Goal: Information Seeking & Learning: Learn about a topic

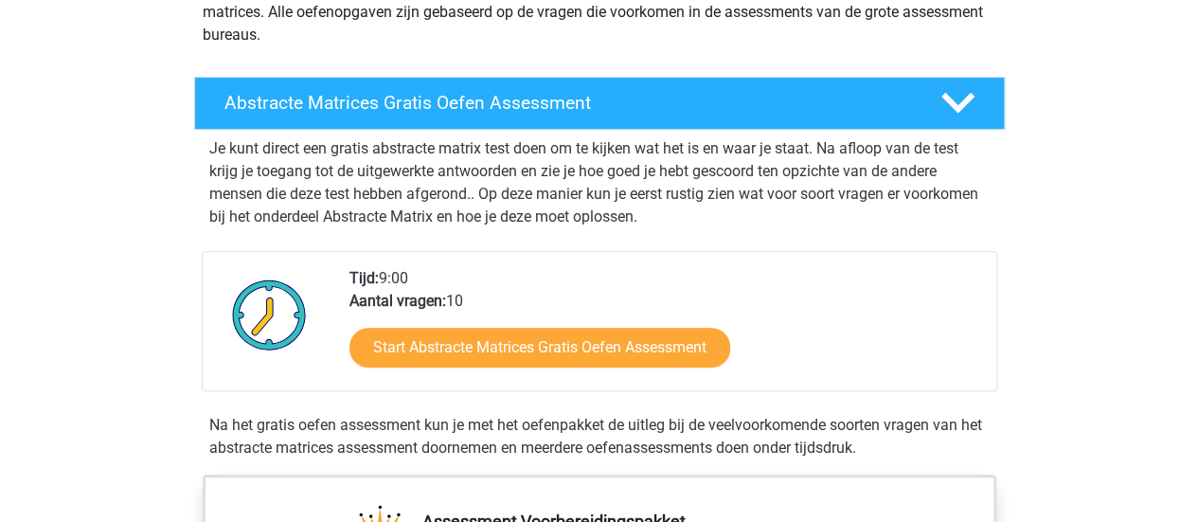
scroll to position [259, 0]
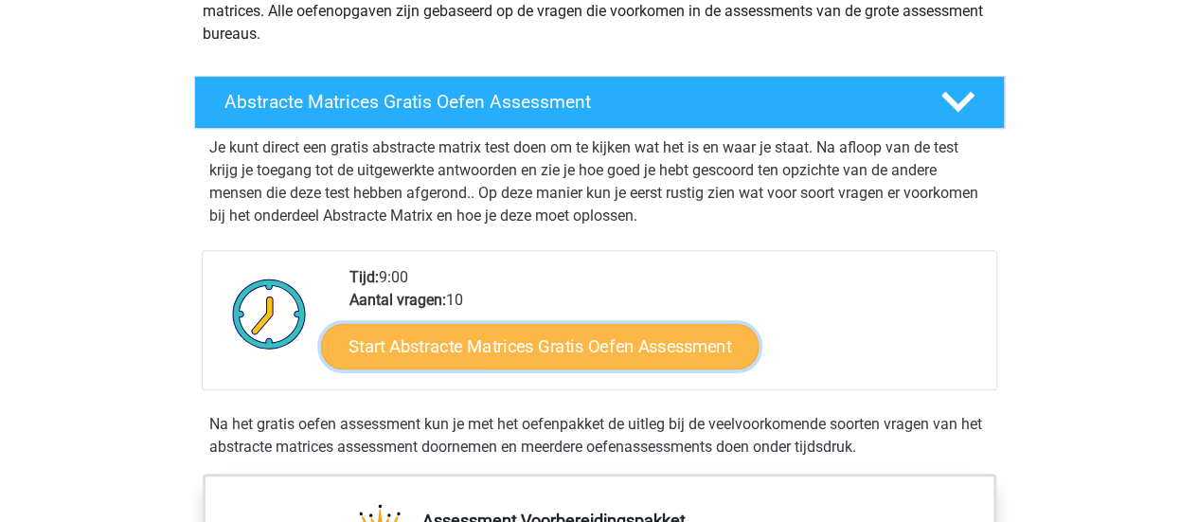
click at [601, 340] on link "Start Abstracte Matrices Gratis Oefen Assessment" at bounding box center [539, 345] width 437 height 45
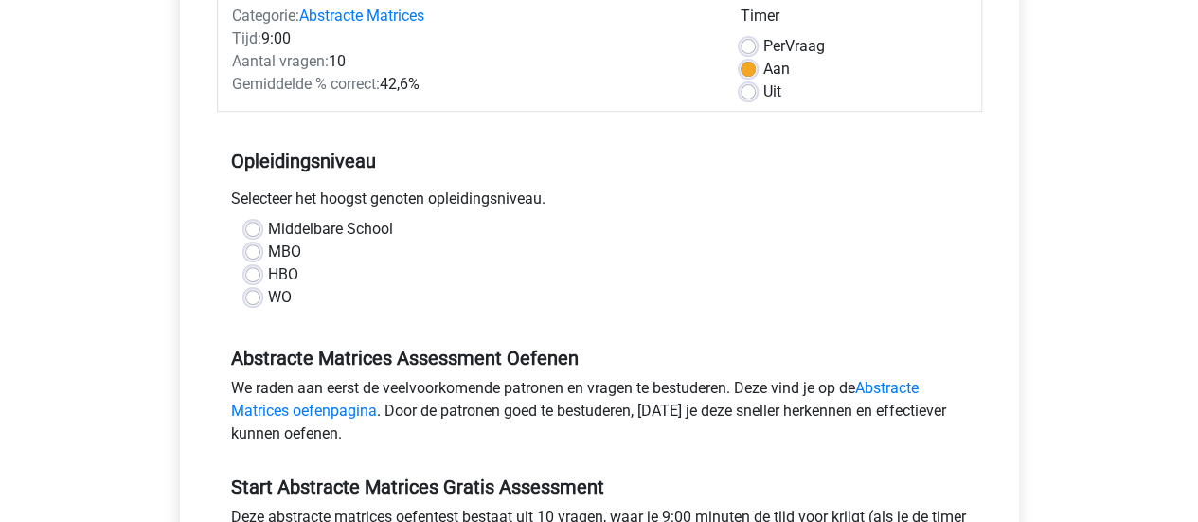
scroll to position [263, 0]
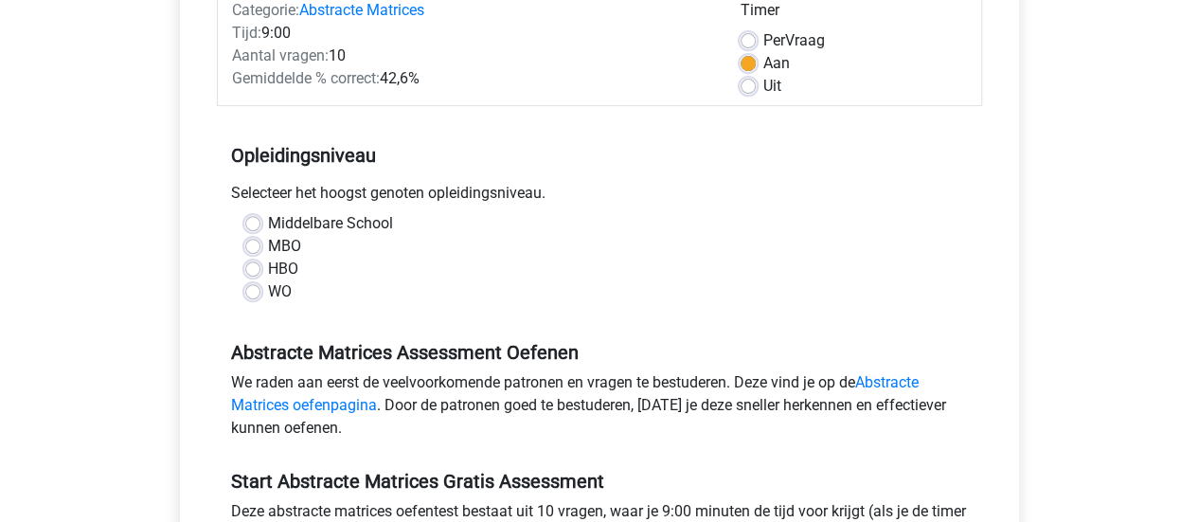
click at [268, 296] on label "WO" at bounding box center [280, 291] width 24 height 23
click at [256, 296] on input "WO" at bounding box center [252, 289] width 15 height 19
radio input "true"
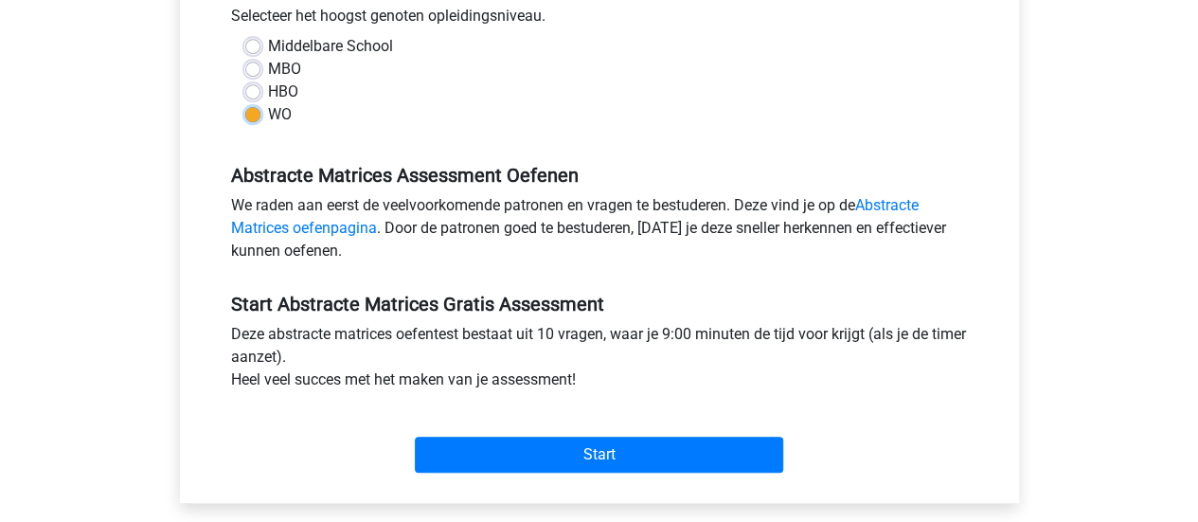
scroll to position [441, 0]
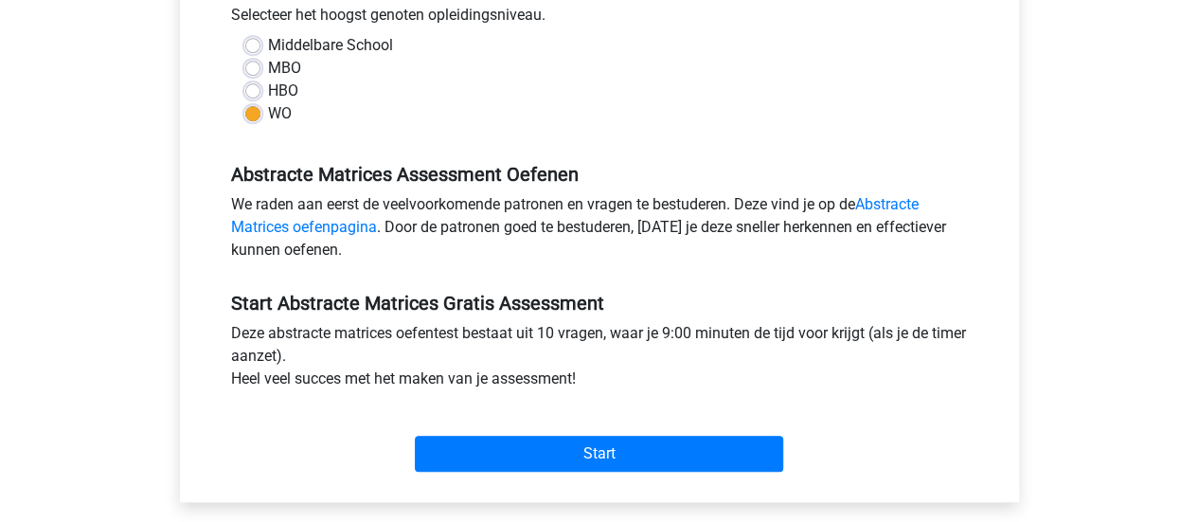
click at [697, 284] on div "Start Abstracte Matrices Gratis Assessment Deze abstracte matrices oefentest be…" at bounding box center [599, 374] width 765 height 210
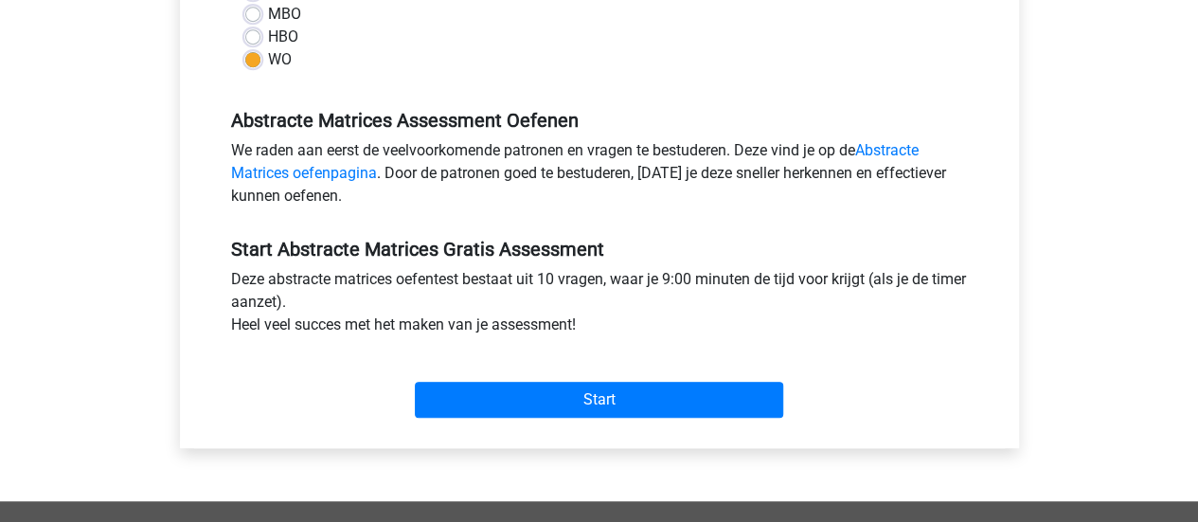
scroll to position [496, 0]
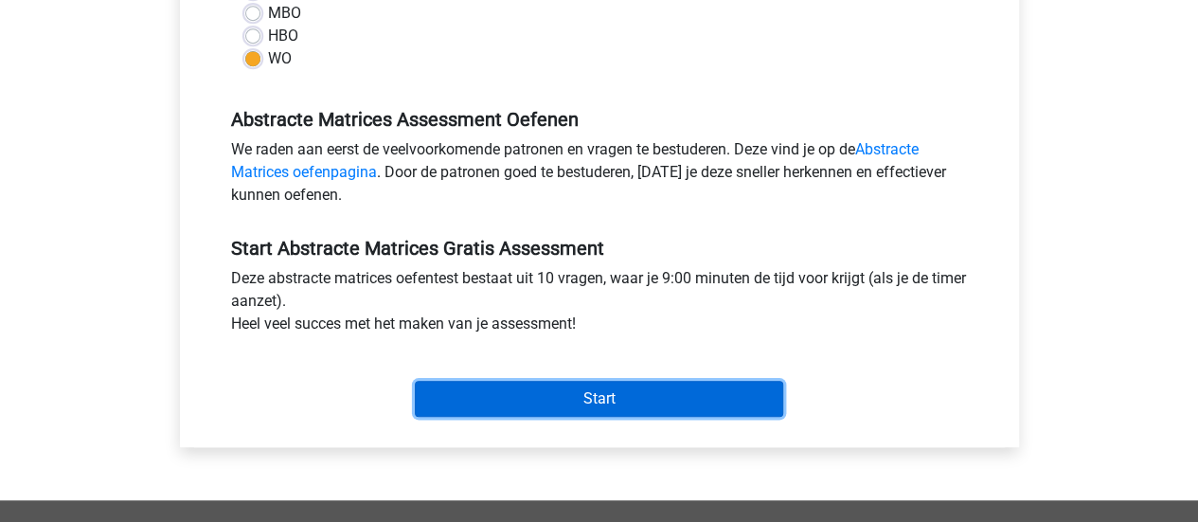
click at [673, 388] on input "Start" at bounding box center [599, 399] width 368 height 36
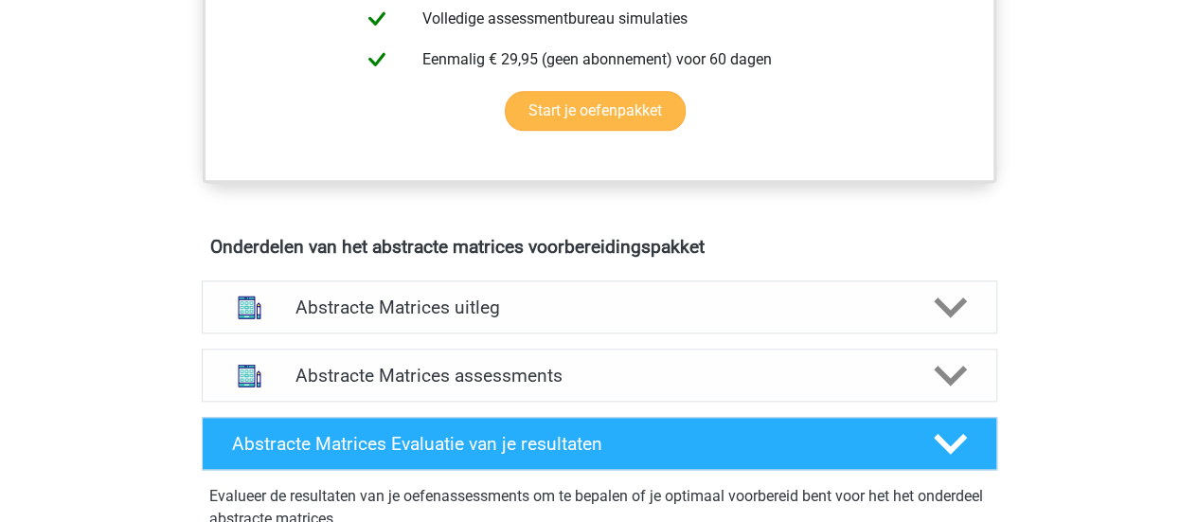
scroll to position [877, 0]
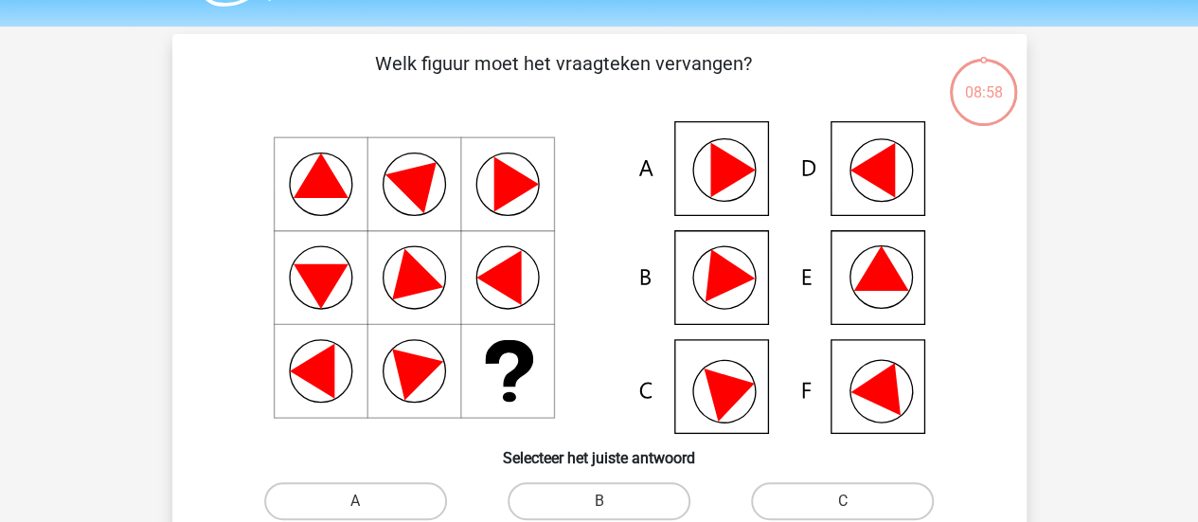
scroll to position [61, 0]
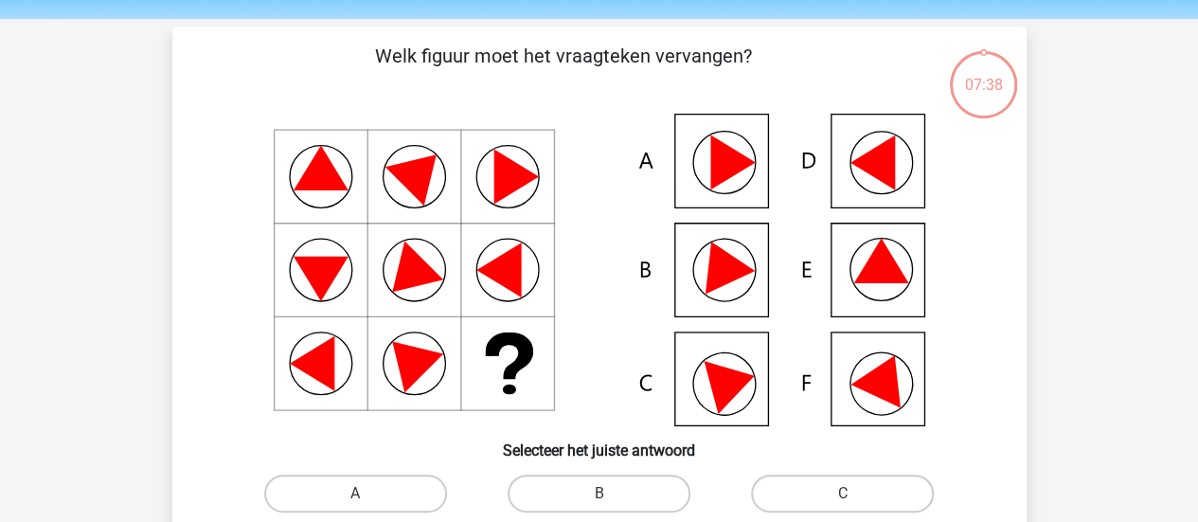
click at [879, 264] on icon at bounding box center [880, 261] width 55 height 44
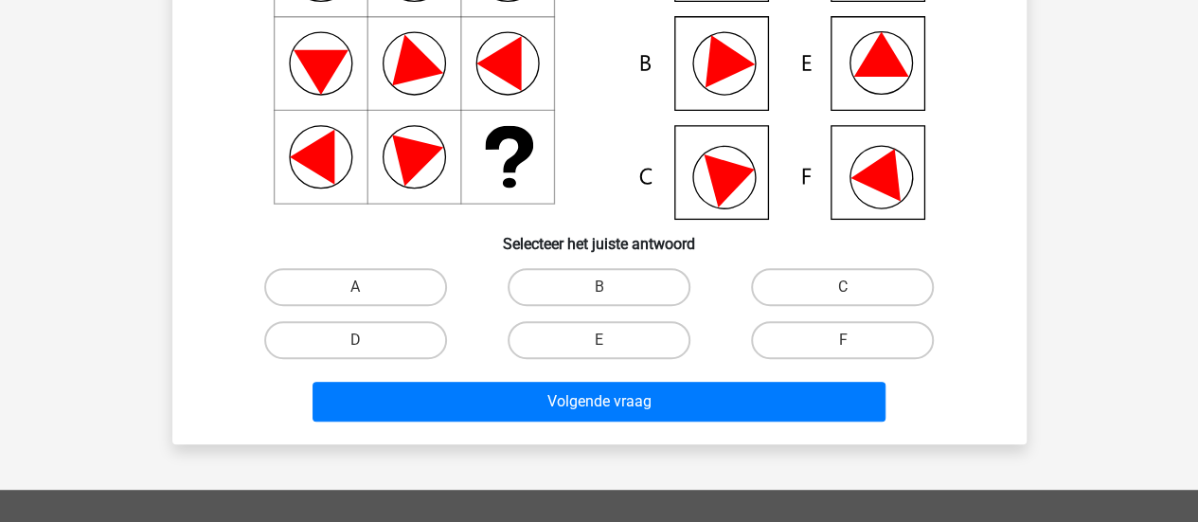
scroll to position [268, 0]
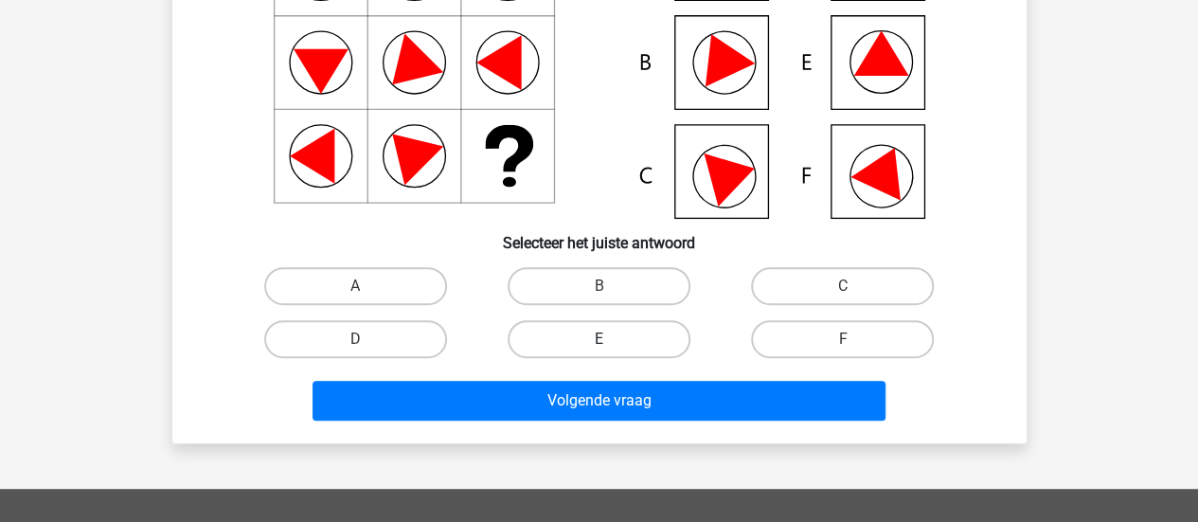
click at [578, 330] on label "E" at bounding box center [598, 339] width 183 height 38
click at [598, 339] on input "E" at bounding box center [604, 345] width 12 height 12
radio input "true"
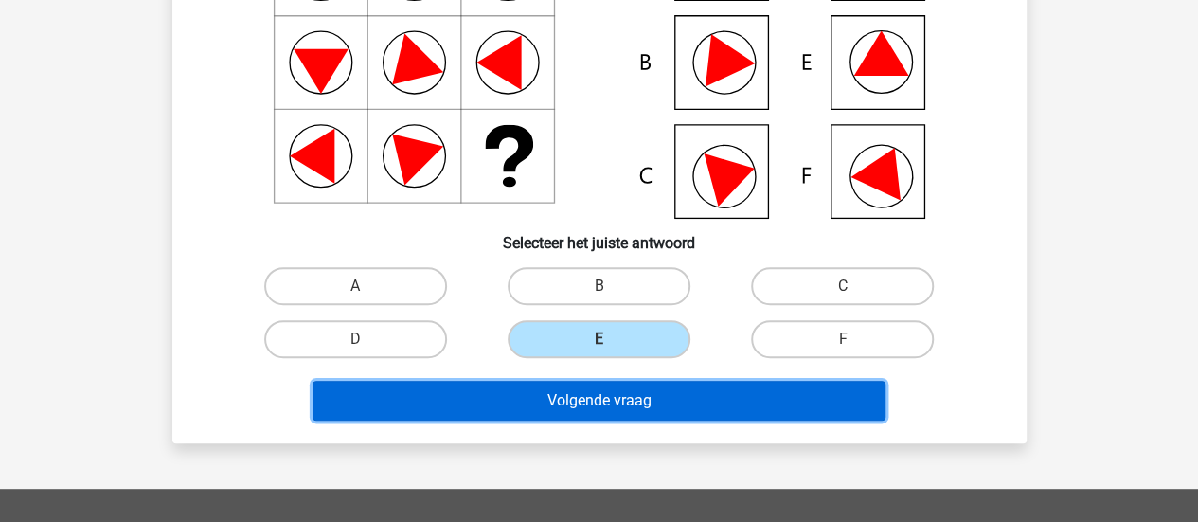
click at [631, 398] on button "Volgende vraag" at bounding box center [598, 401] width 573 height 40
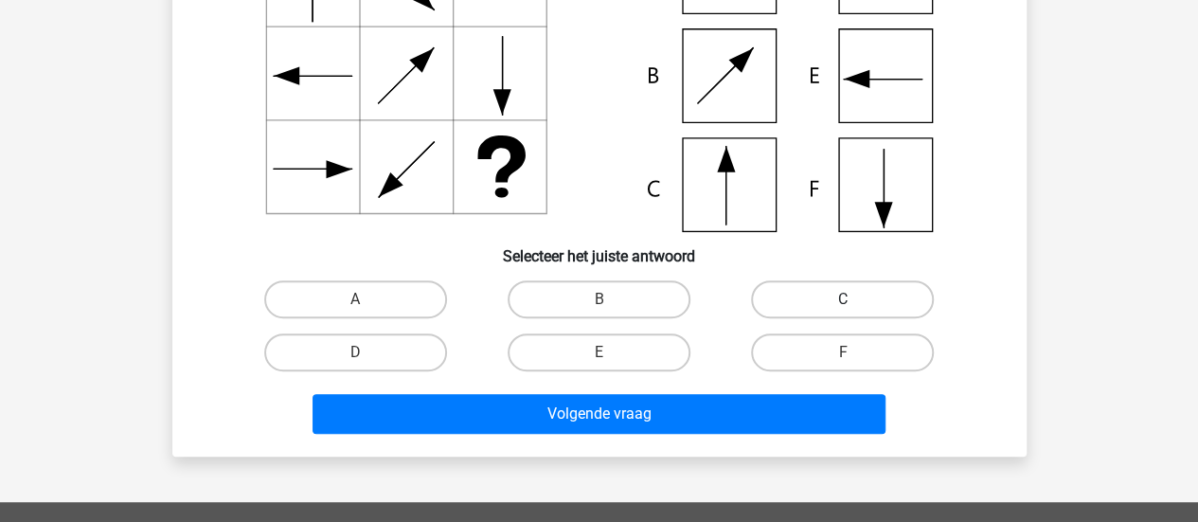
scroll to position [256, 0]
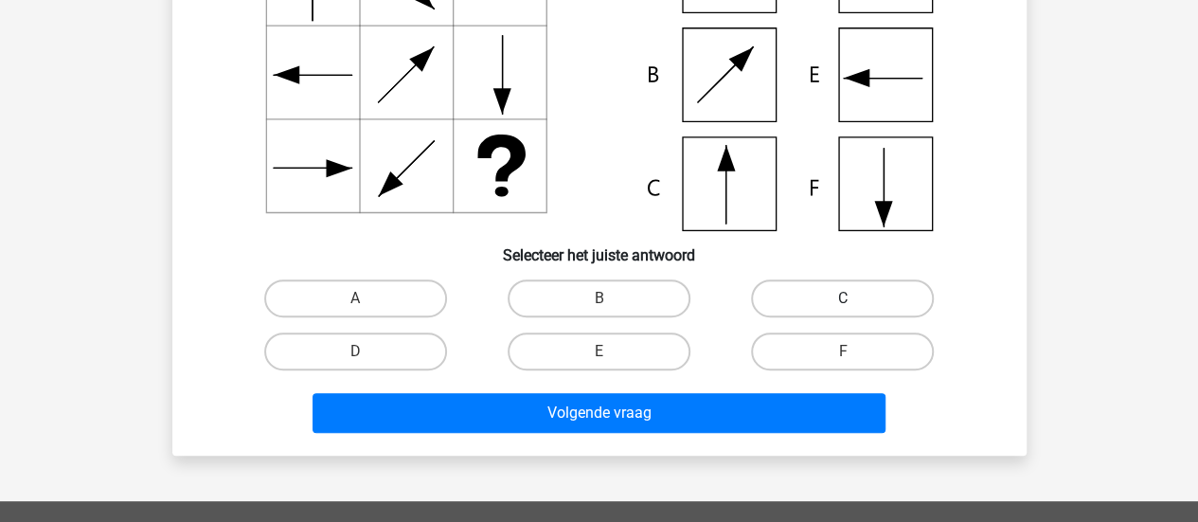
click at [837, 293] on label "C" at bounding box center [842, 298] width 183 height 38
click at [843, 298] on input "C" at bounding box center [849, 304] width 12 height 12
radio input "true"
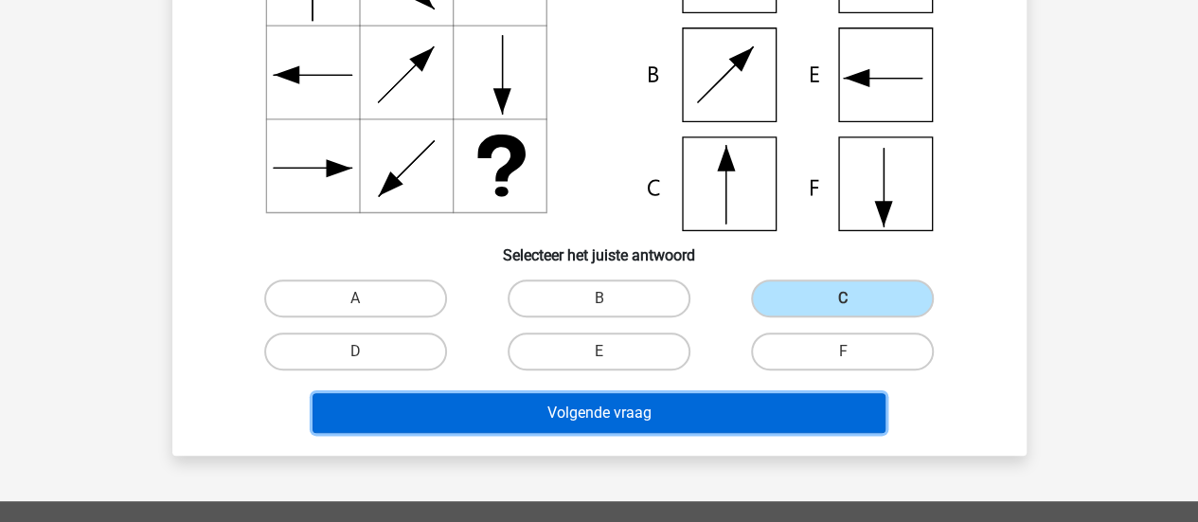
click at [792, 412] on button "Volgende vraag" at bounding box center [598, 413] width 573 height 40
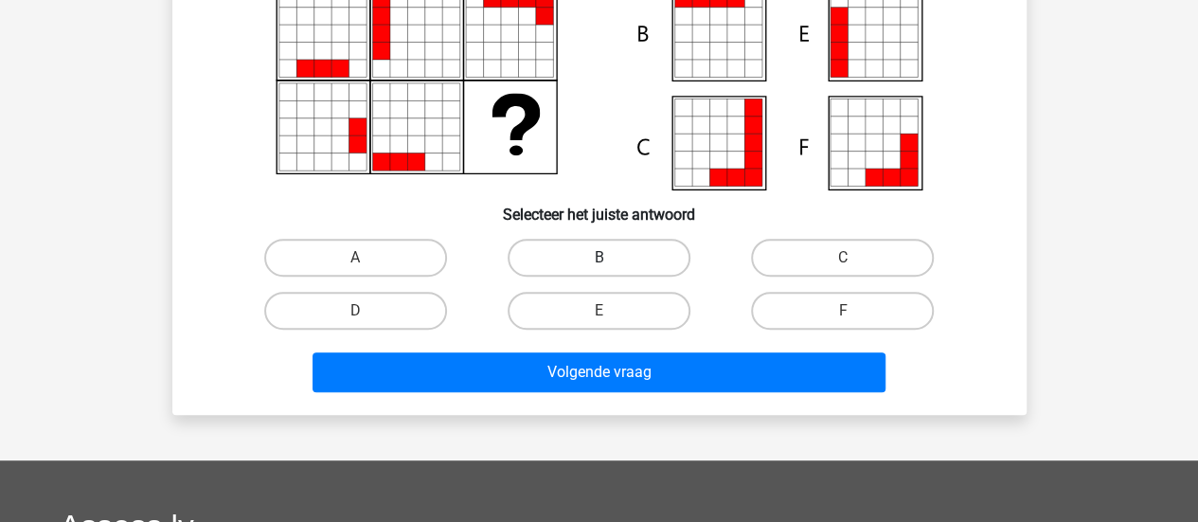
scroll to position [298, 0]
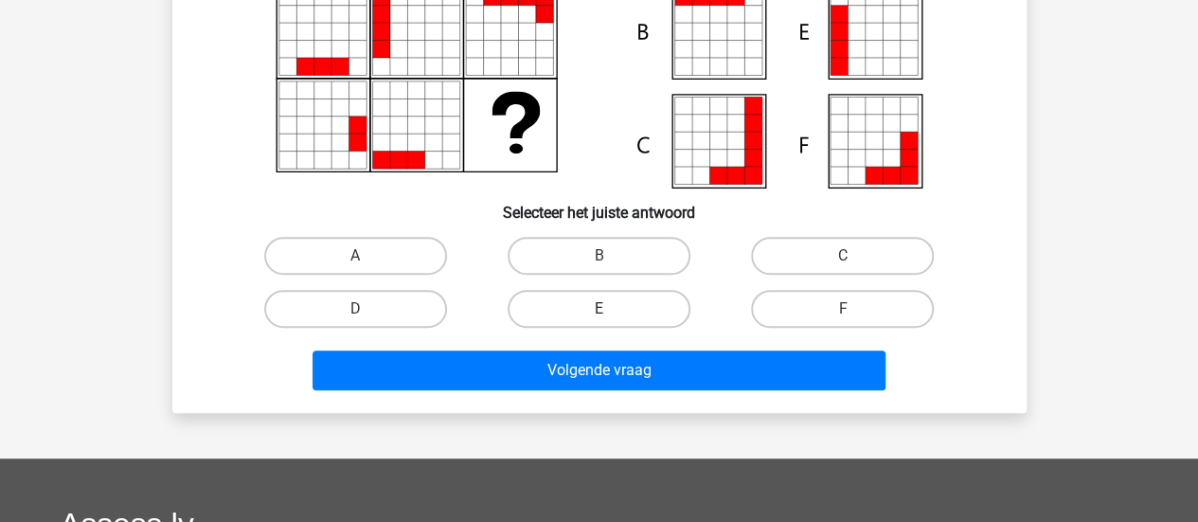
click at [553, 315] on label "E" at bounding box center [598, 309] width 183 height 38
click at [598, 315] on input "E" at bounding box center [604, 315] width 12 height 12
radio input "true"
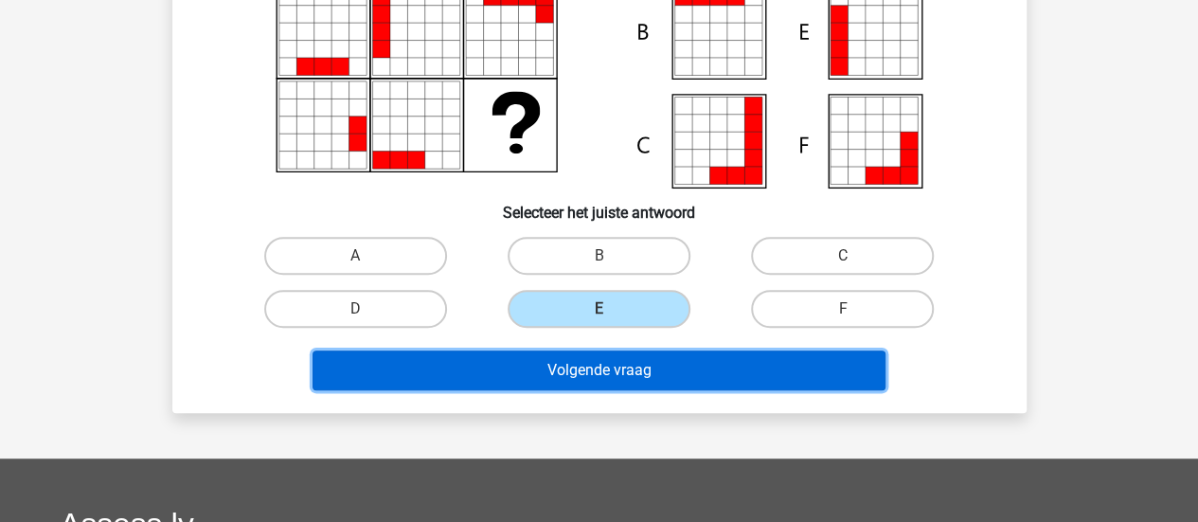
click at [602, 369] on button "Volgende vraag" at bounding box center [598, 370] width 573 height 40
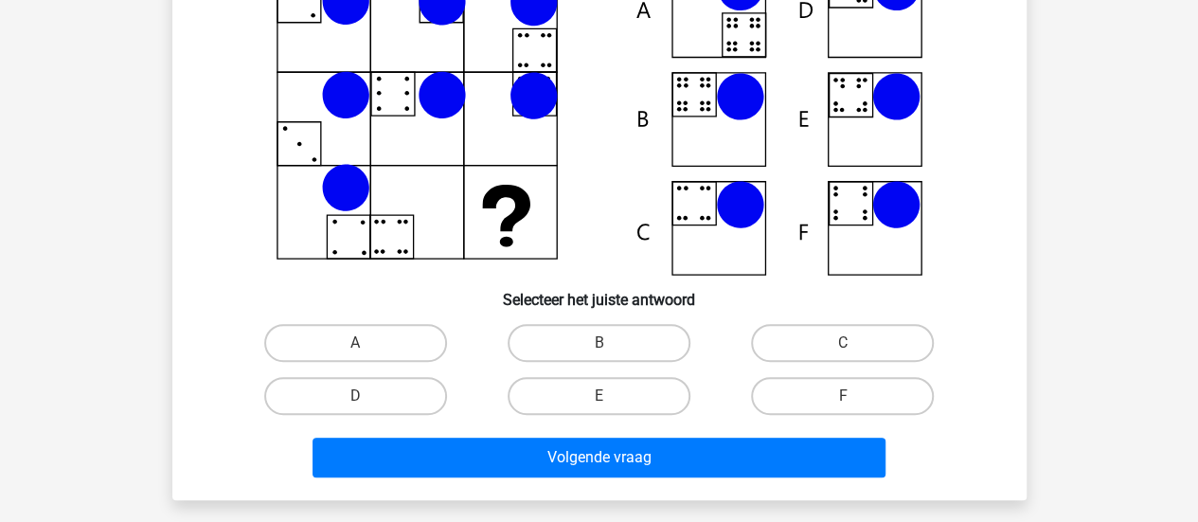
scroll to position [212, 0]
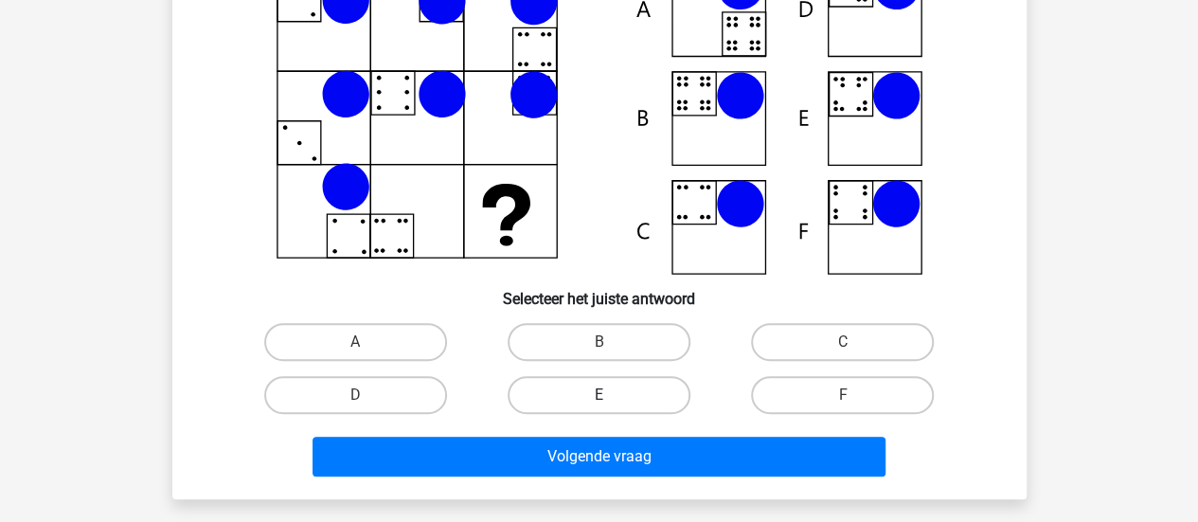
click at [594, 411] on label "E" at bounding box center [598, 395] width 183 height 38
click at [598, 407] on input "E" at bounding box center [604, 401] width 12 height 12
radio input "true"
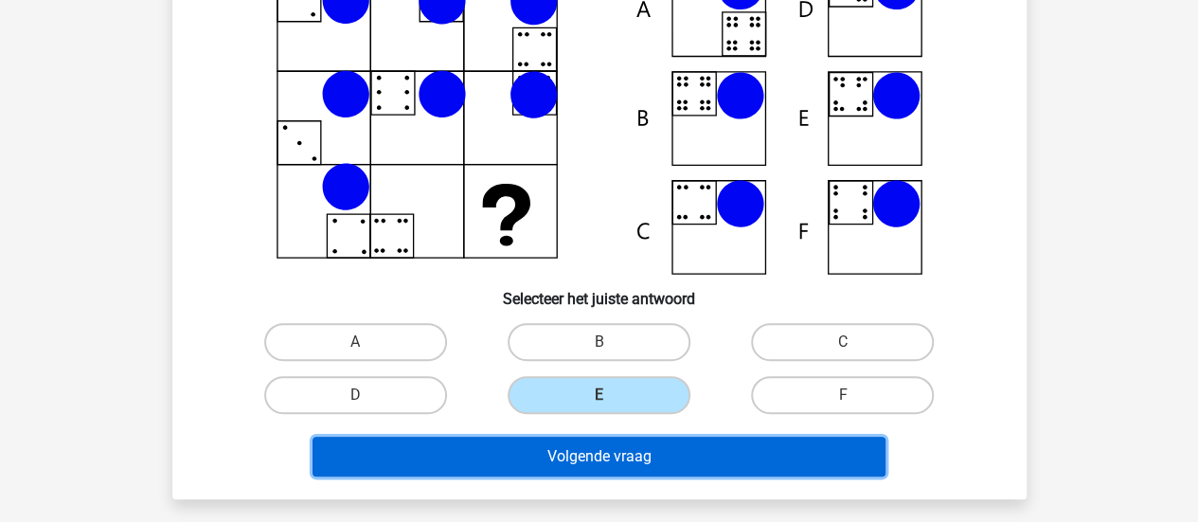
click at [629, 441] on button "Volgende vraag" at bounding box center [598, 456] width 573 height 40
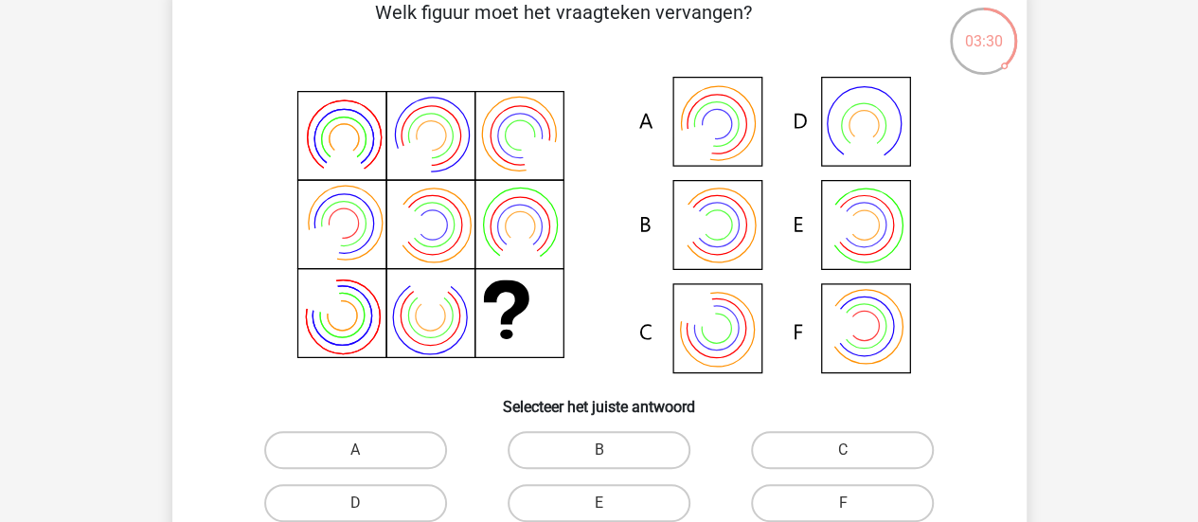
scroll to position [199, 0]
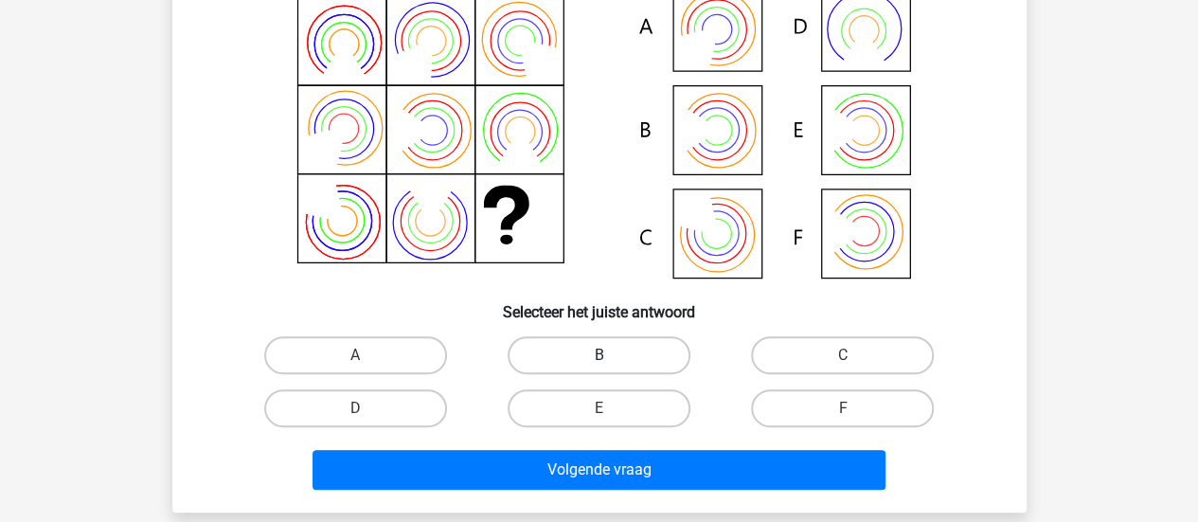
click at [651, 344] on label "B" at bounding box center [598, 355] width 183 height 38
click at [611, 355] on input "B" at bounding box center [604, 361] width 12 height 12
radio input "true"
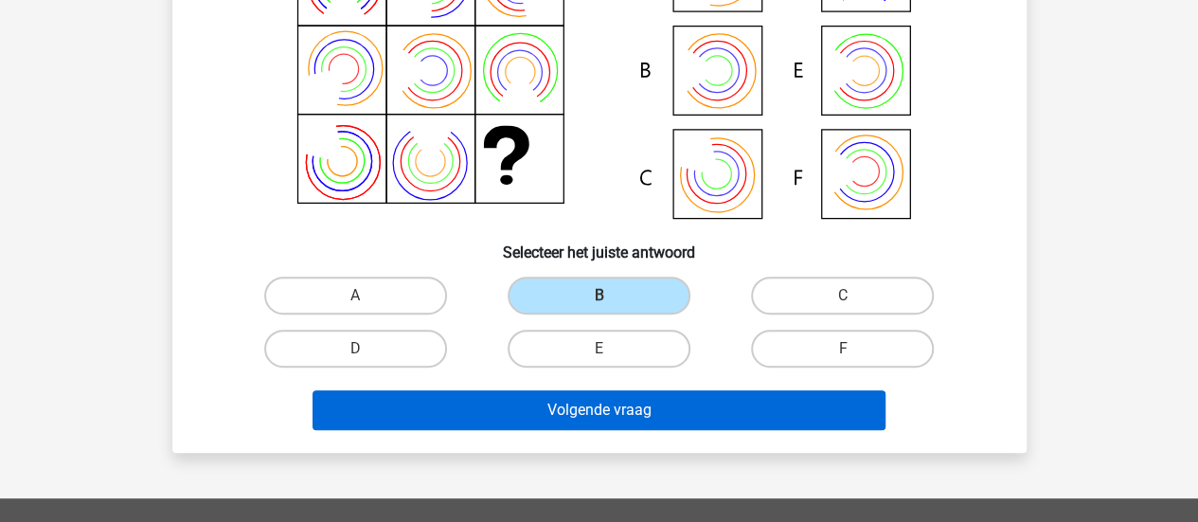
scroll to position [259, 0]
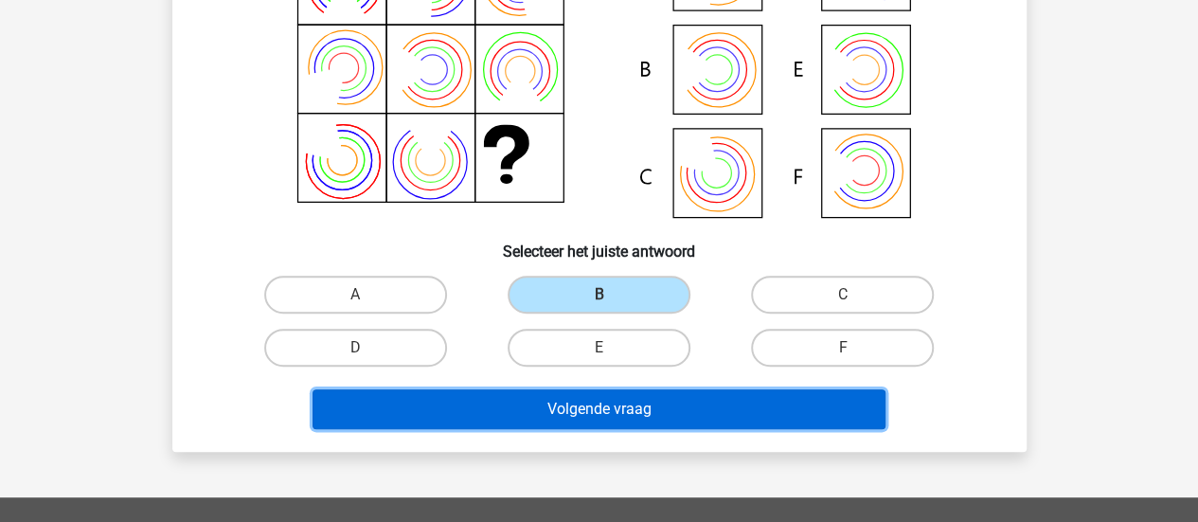
click at [700, 401] on button "Volgende vraag" at bounding box center [598, 409] width 573 height 40
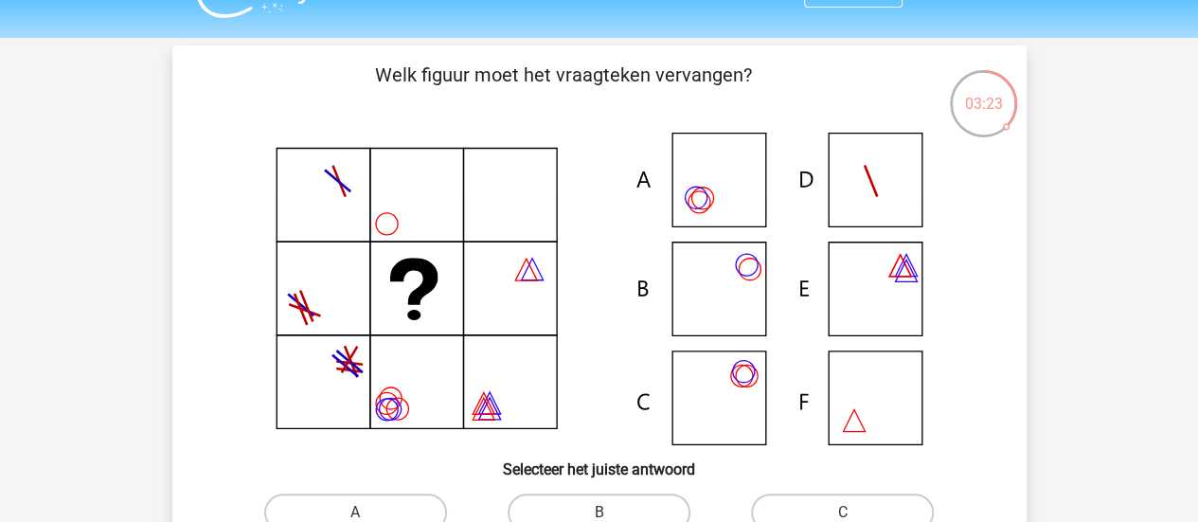
scroll to position [65, 0]
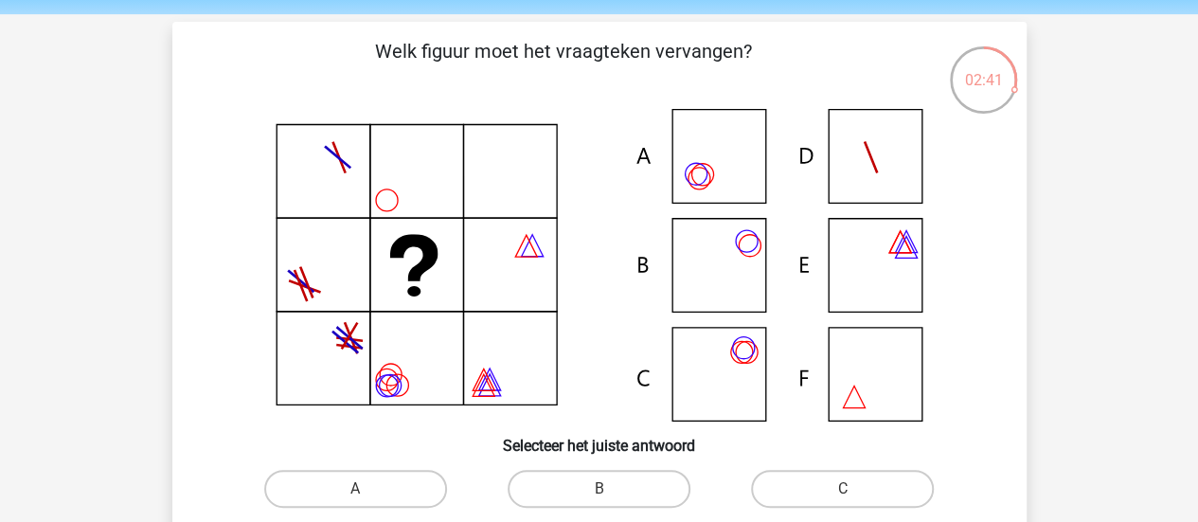
drag, startPoint x: 896, startPoint y: 489, endPoint x: 1004, endPoint y: 362, distance: 166.6
click at [896, 486] on label "C" at bounding box center [842, 489] width 183 height 38
click at [855, 489] on input "C" at bounding box center [849, 495] width 12 height 12
radio input "true"
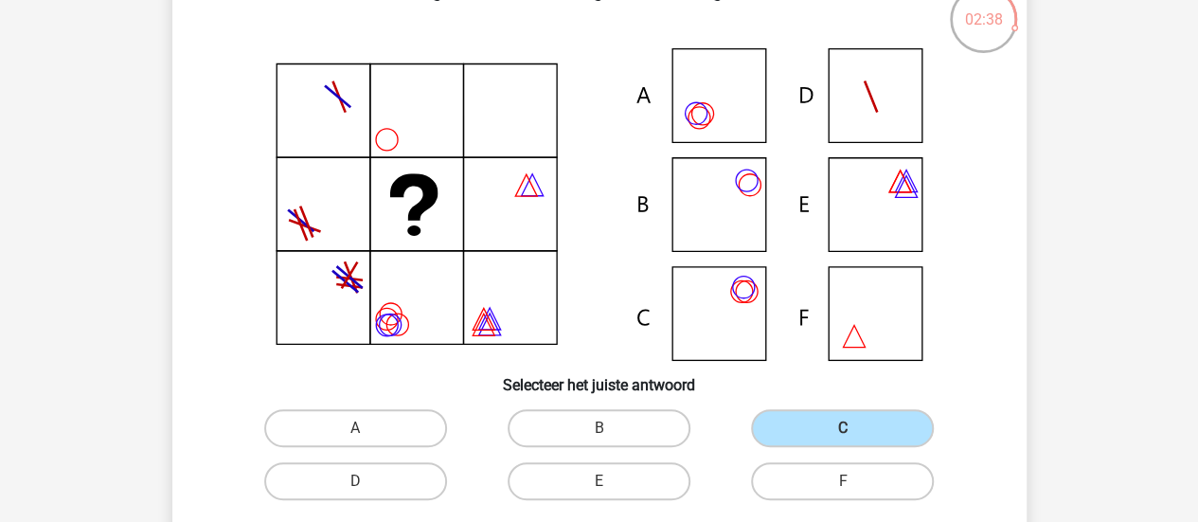
scroll to position [125, 0]
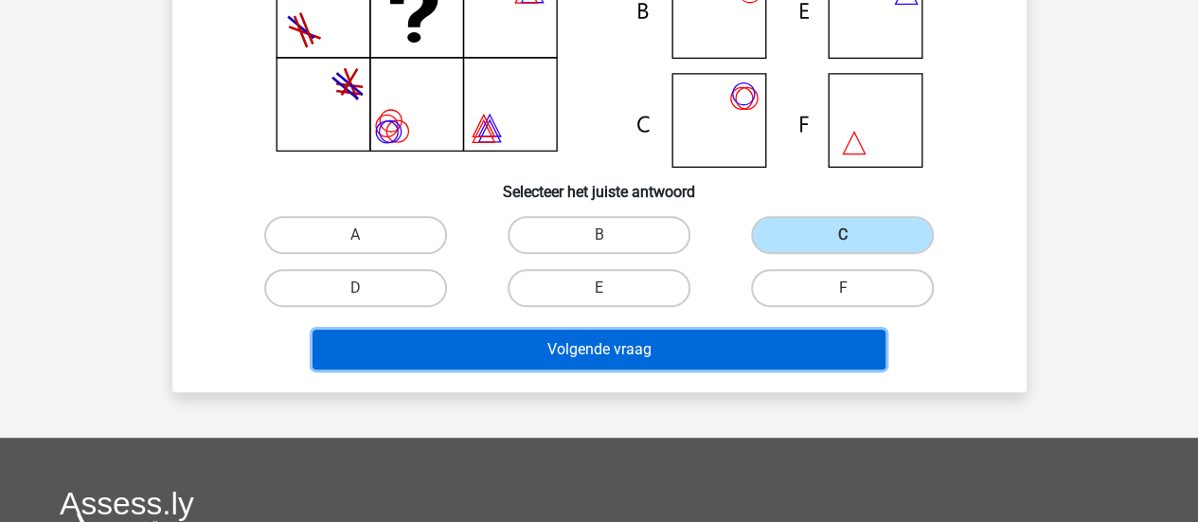
click at [877, 351] on button "Volgende vraag" at bounding box center [598, 349] width 573 height 40
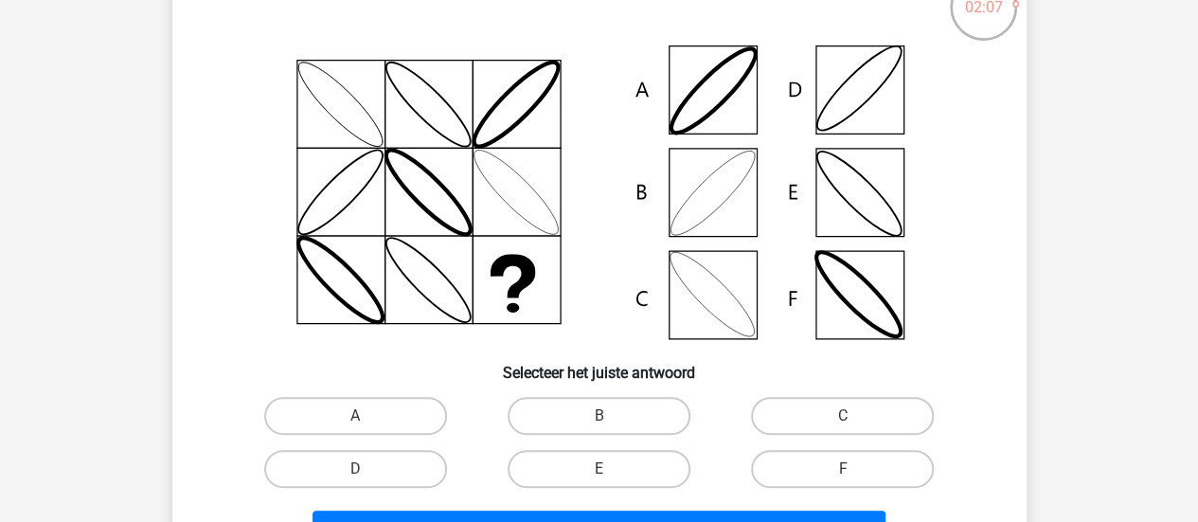
scroll to position [168, 0]
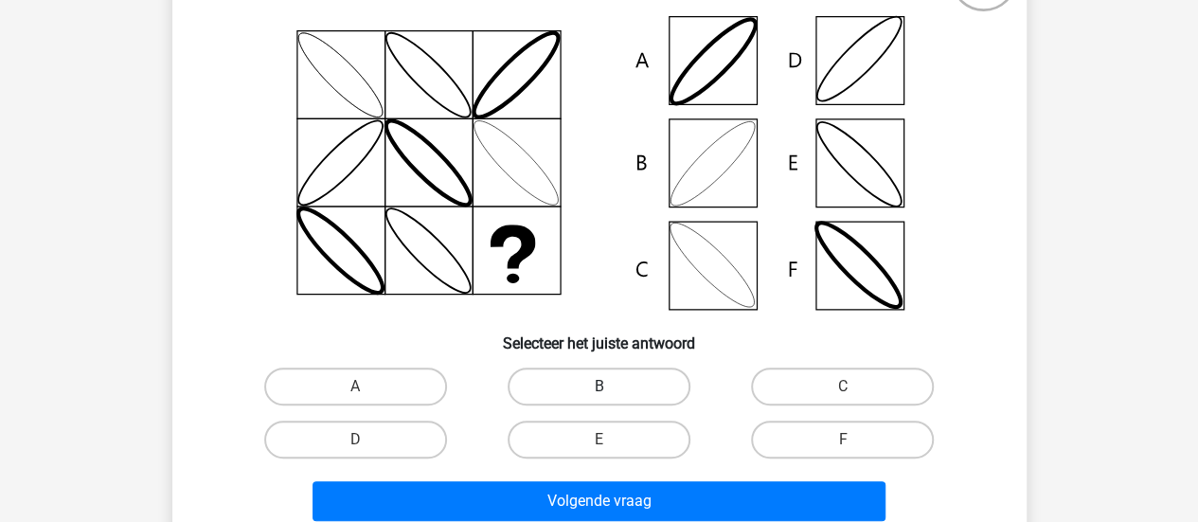
click at [630, 404] on label "B" at bounding box center [598, 386] width 183 height 38
click at [611, 399] on input "B" at bounding box center [604, 392] width 12 height 12
radio input "true"
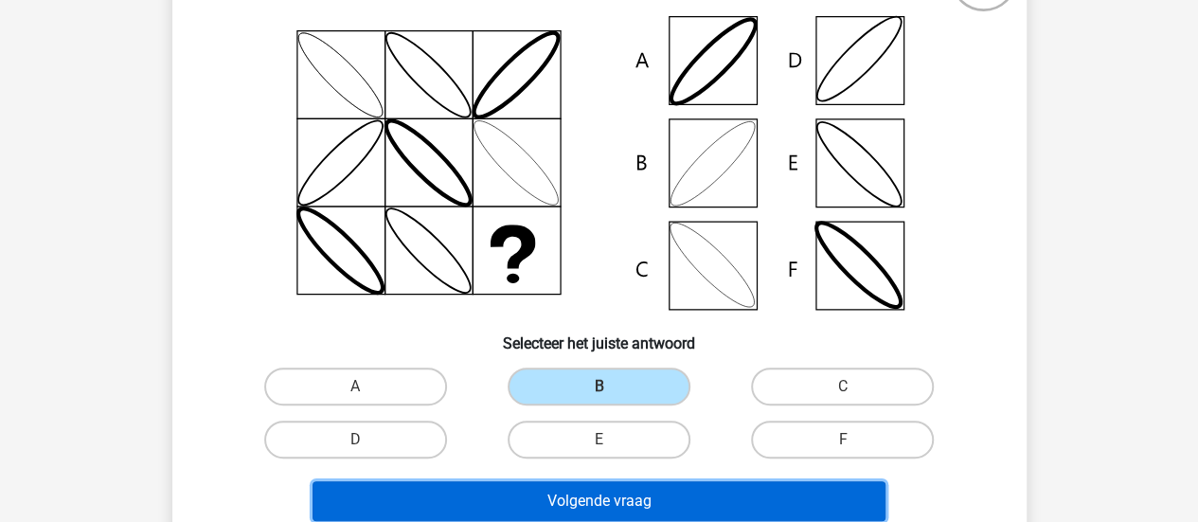
click at [714, 486] on button "Volgende vraag" at bounding box center [598, 501] width 573 height 40
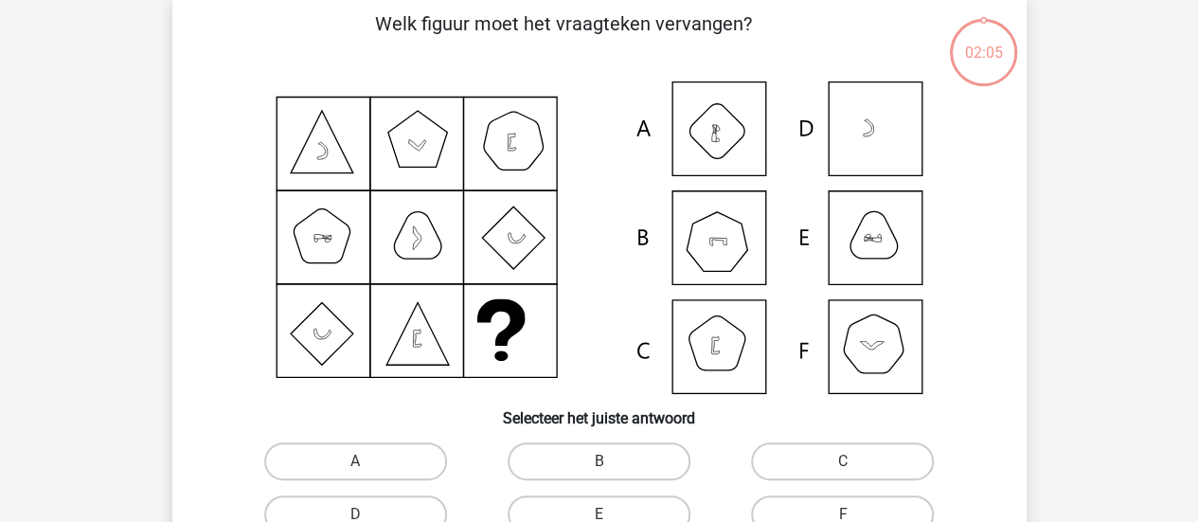
scroll to position [87, 0]
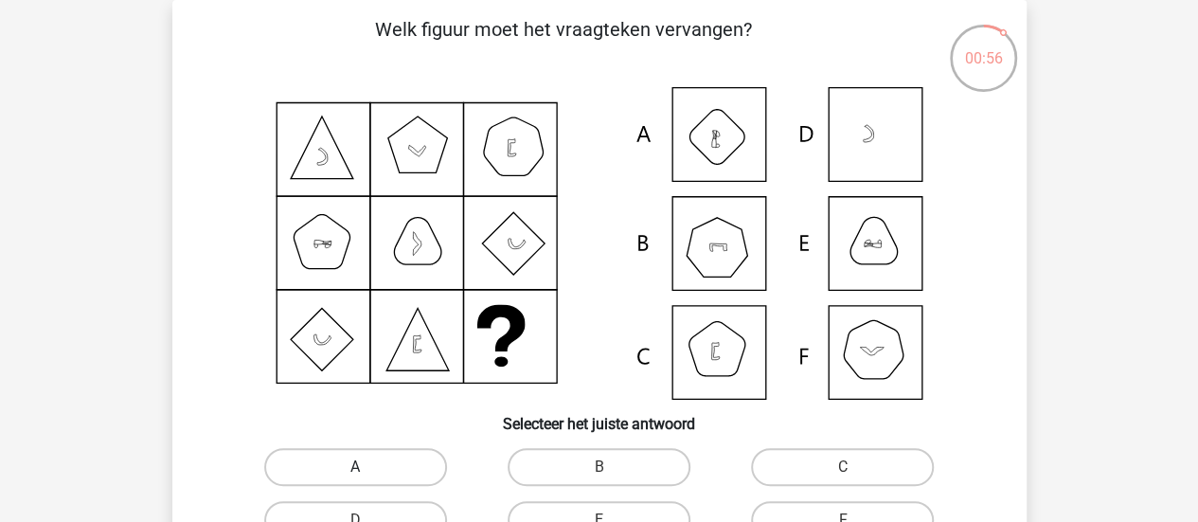
click at [348, 448] on label "A" at bounding box center [355, 467] width 183 height 38
click at [355, 467] on input "A" at bounding box center [361, 473] width 12 height 12
radio input "true"
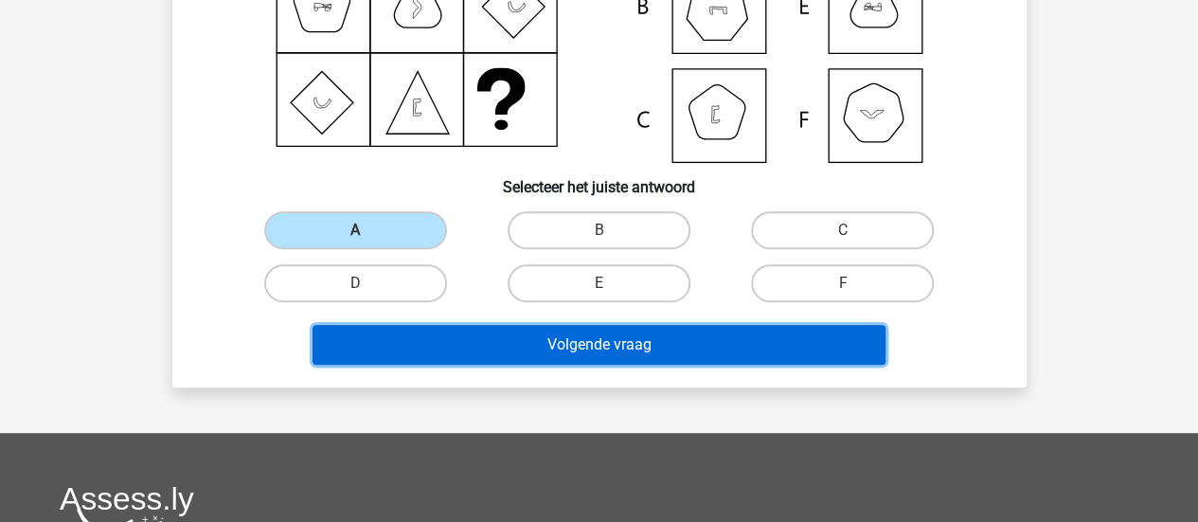
click at [818, 351] on button "Volgende vraag" at bounding box center [598, 345] width 573 height 40
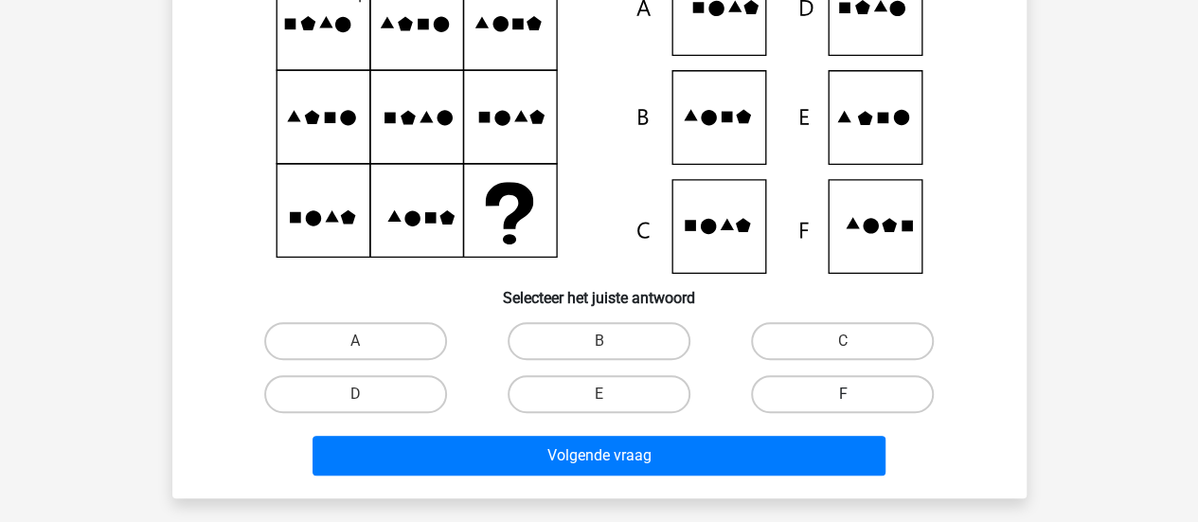
scroll to position [230, 0]
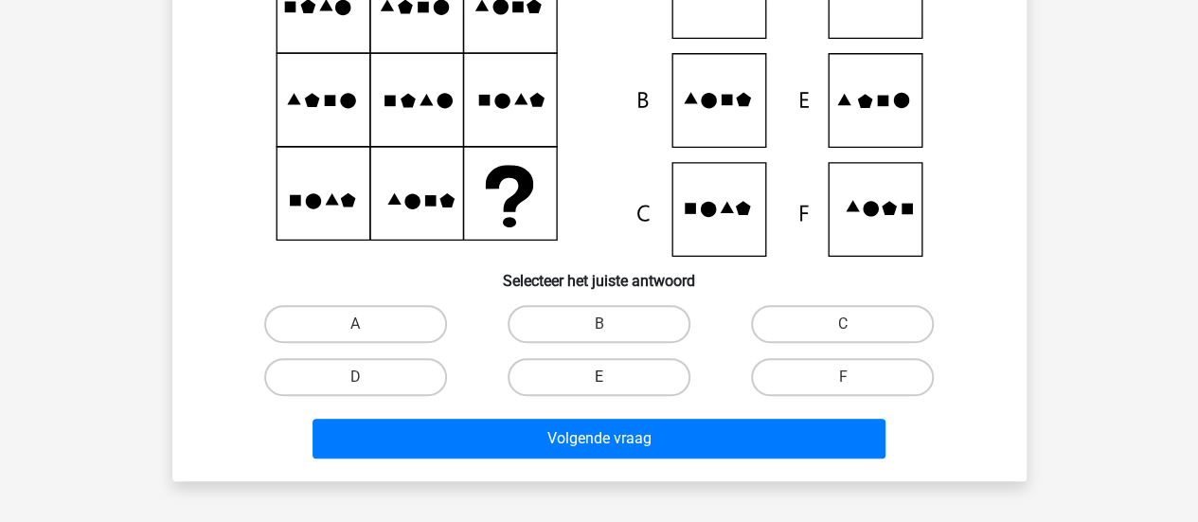
click at [608, 367] on label "E" at bounding box center [598, 377] width 183 height 38
click at [608, 377] on input "E" at bounding box center [604, 383] width 12 height 12
radio input "true"
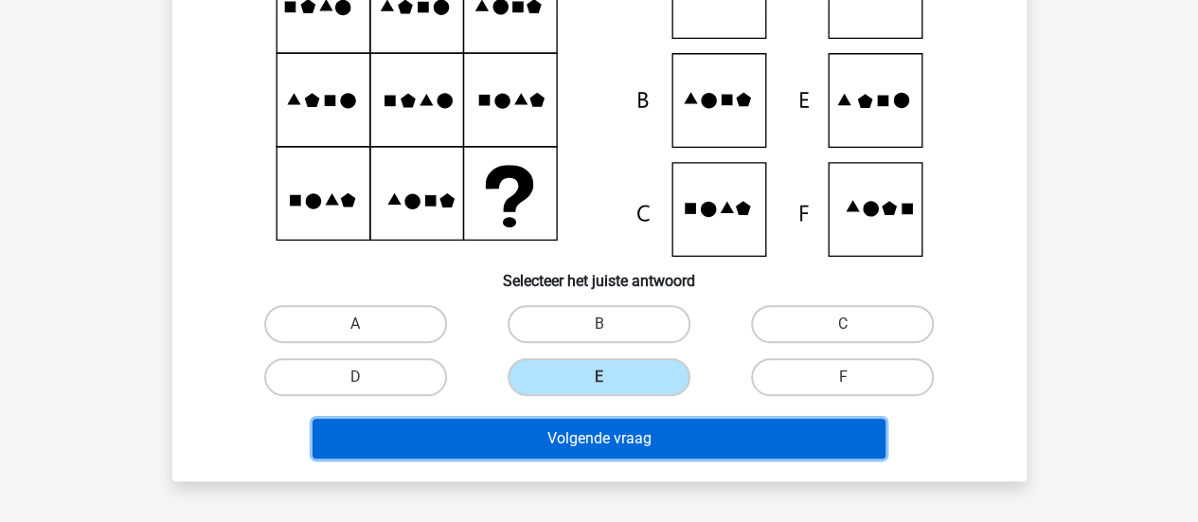
click at [682, 454] on button "Volgende vraag" at bounding box center [598, 438] width 573 height 40
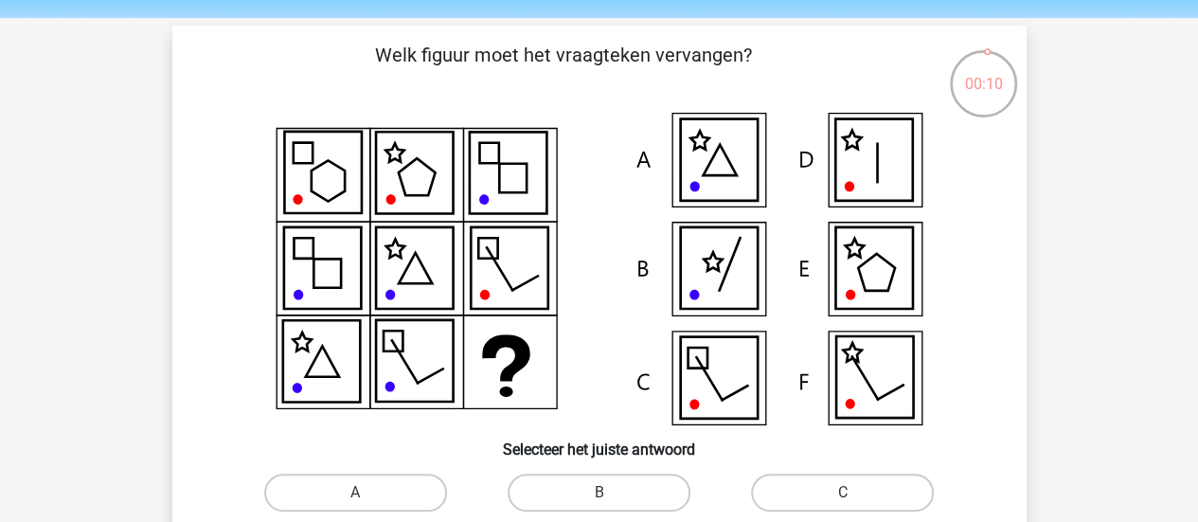
scroll to position [78, 0]
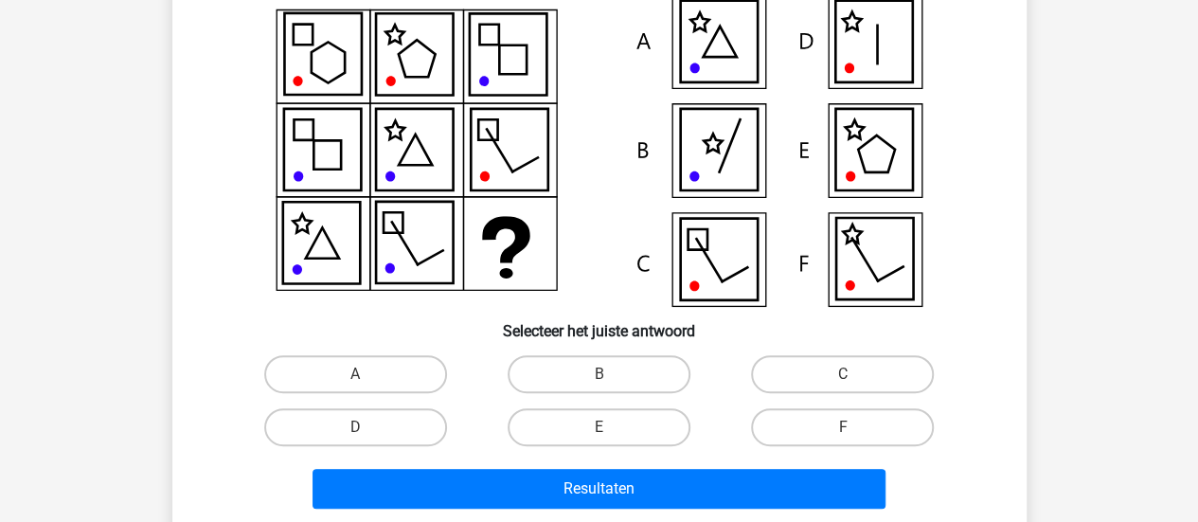
scroll to position [182, 0]
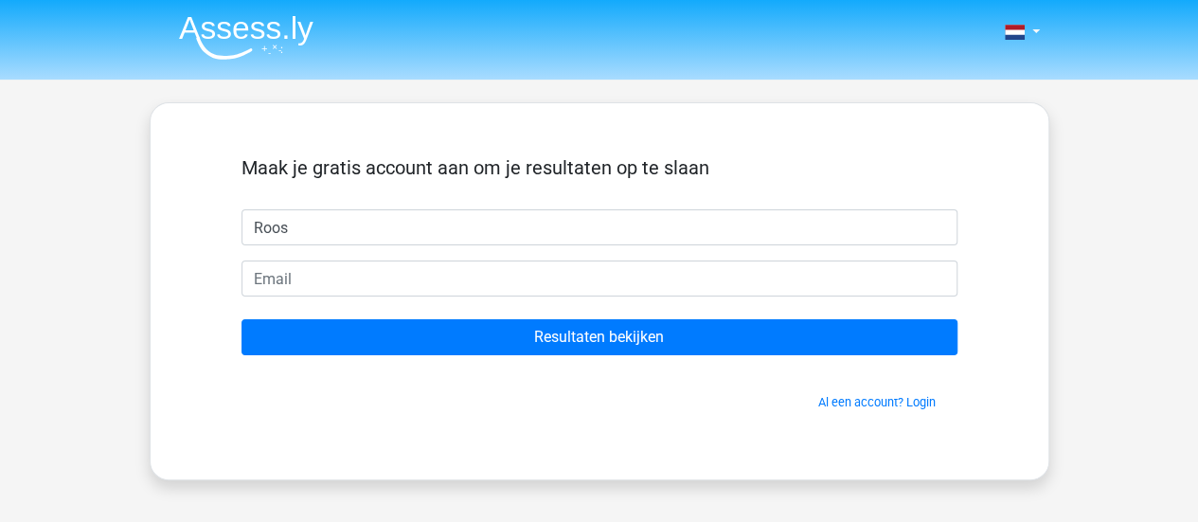
type input "Roos"
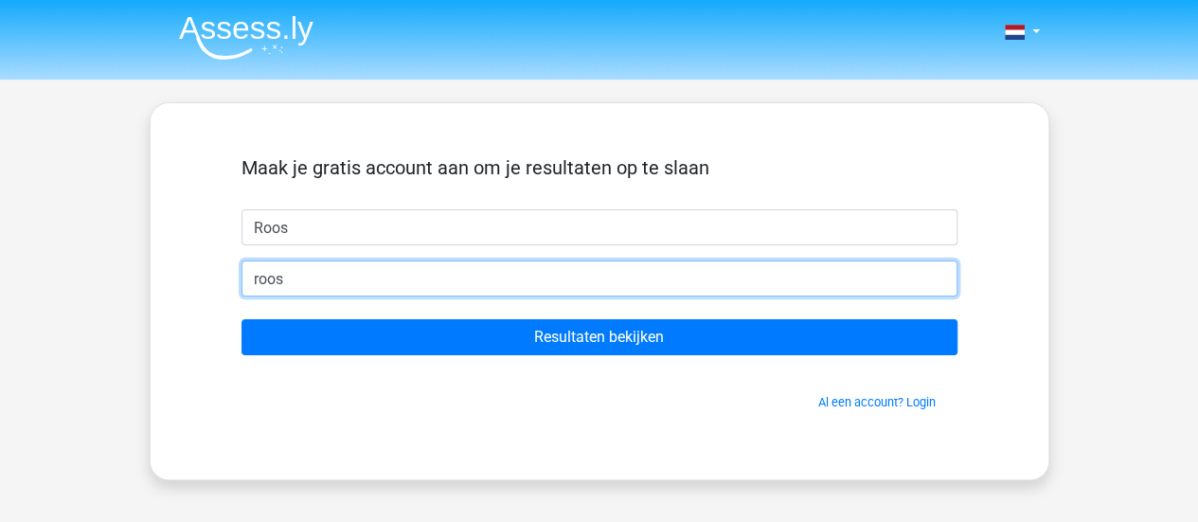
type input "[EMAIL_ADDRESS][DOMAIN_NAME]"
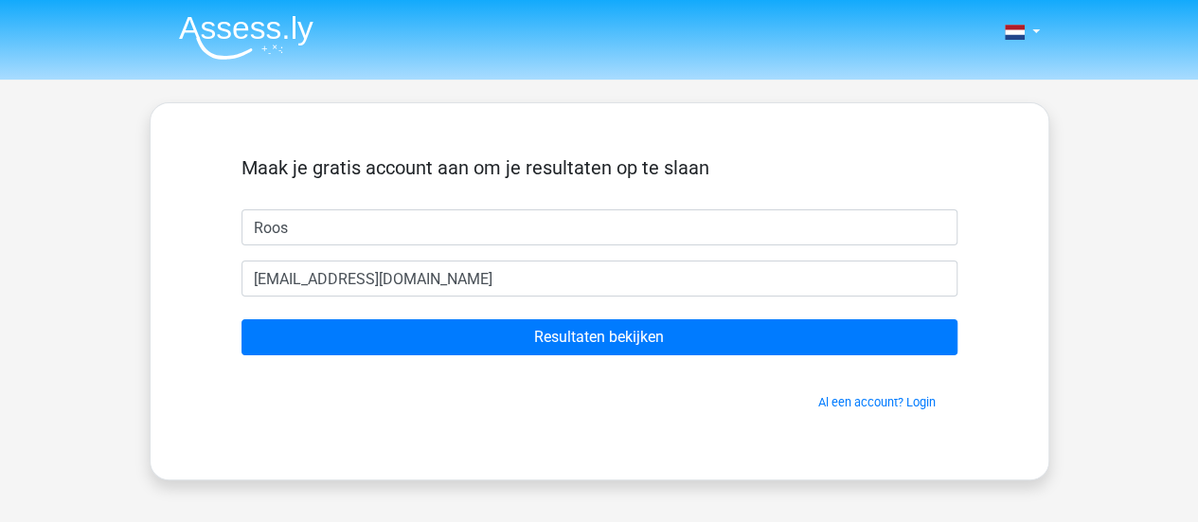
click at [543, 355] on form "Maak je gratis account aan om je resultaten op te slaan Roos [EMAIL_ADDRESS][DO…" at bounding box center [599, 283] width 716 height 255
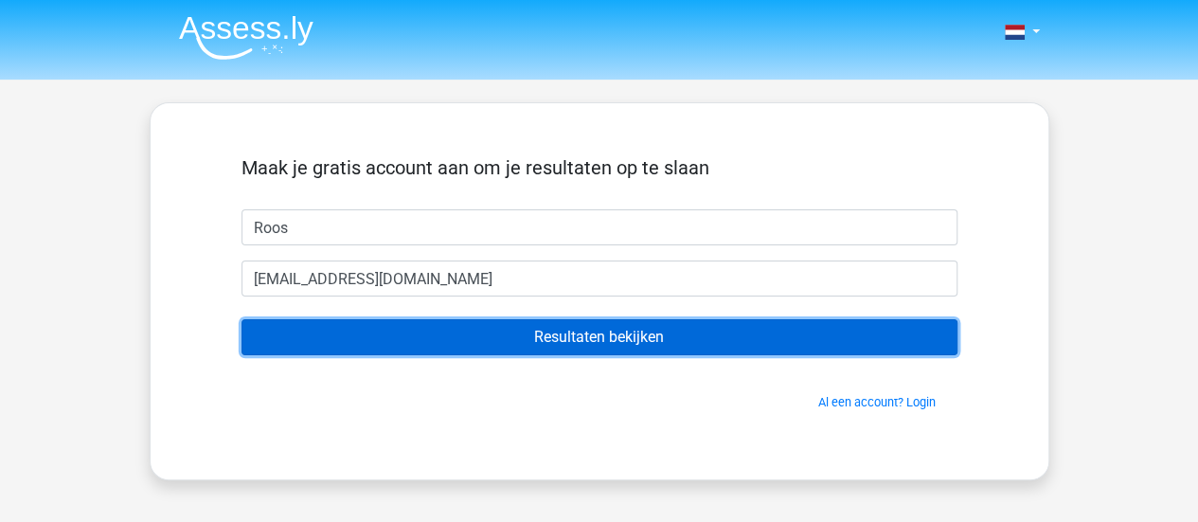
click at [549, 335] on input "Resultaten bekijken" at bounding box center [599, 337] width 716 height 36
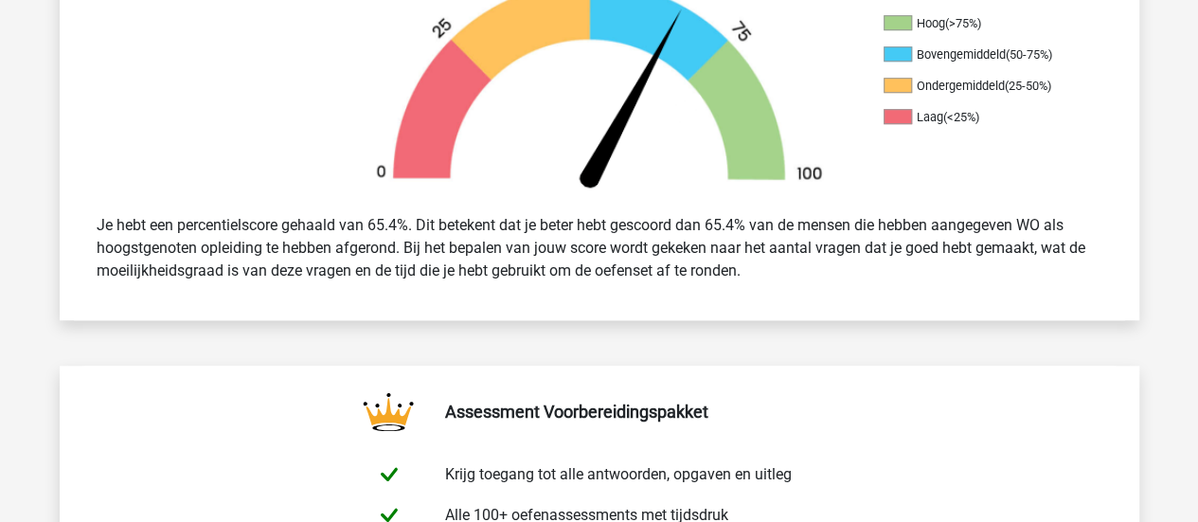
scroll to position [643, 0]
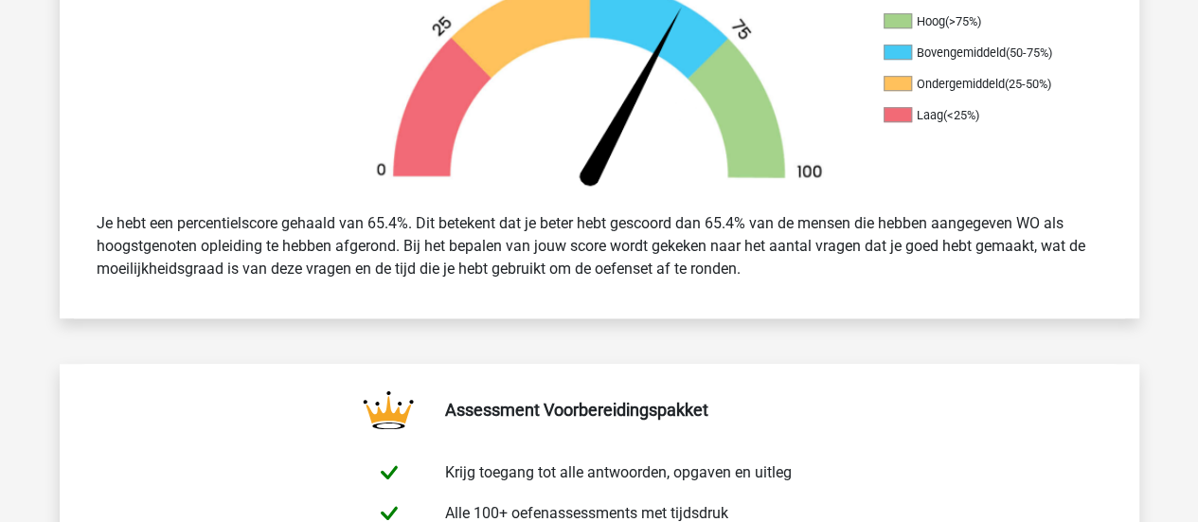
click at [1117, 186] on div "Hoog (>75%) Bovengemiddeld (50-75%) Ondergemiddeld (25-50%) Laag (<25%)" at bounding box center [599, 78] width 1079 height 238
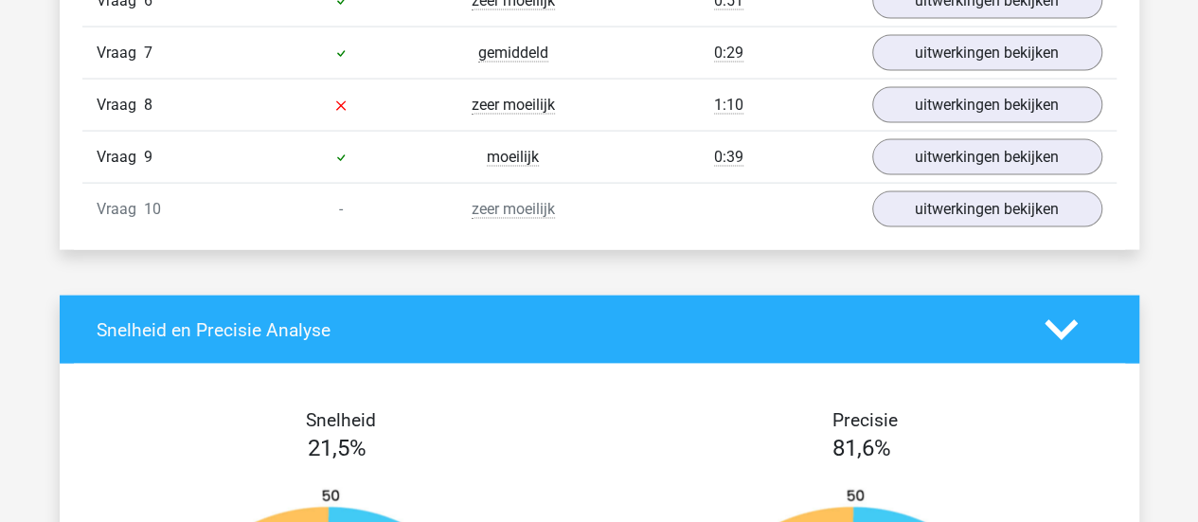
scroll to position [1919, 0]
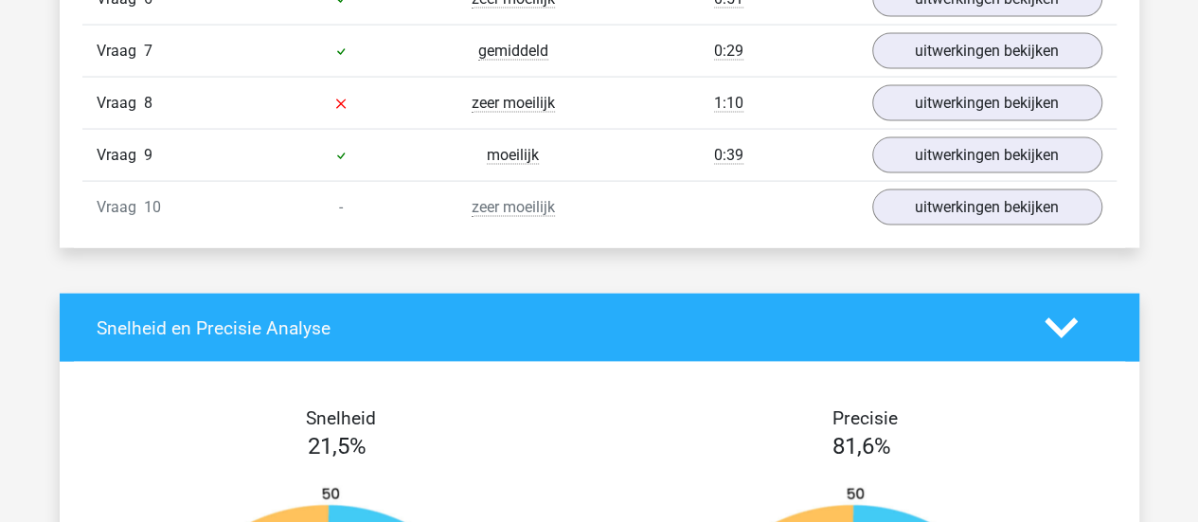
click at [859, 213] on div "uitwerkingen bekijken" at bounding box center [987, 207] width 258 height 36
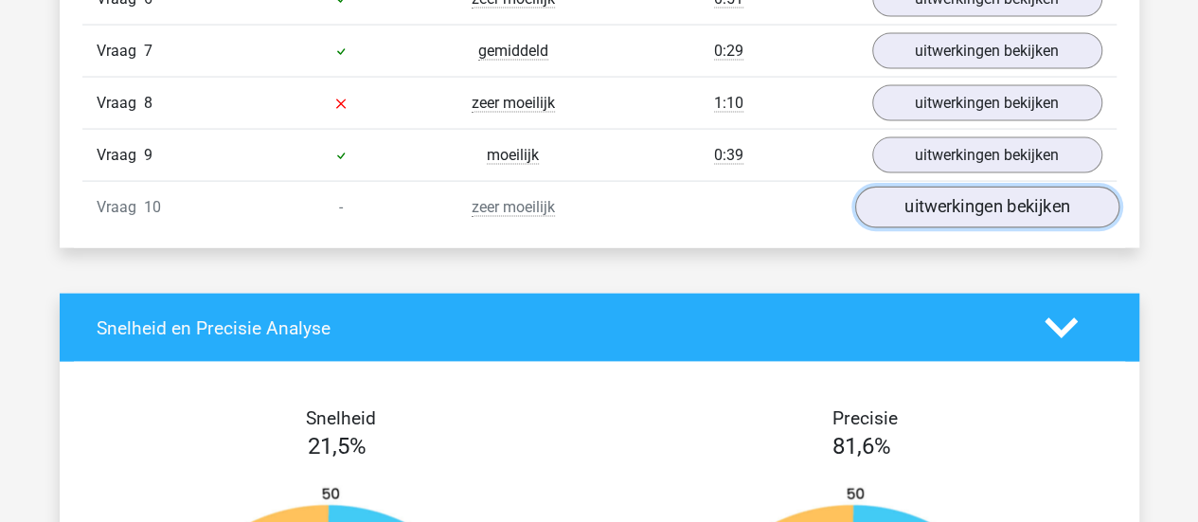
click at [898, 201] on link "uitwerkingen bekijken" at bounding box center [986, 208] width 264 height 42
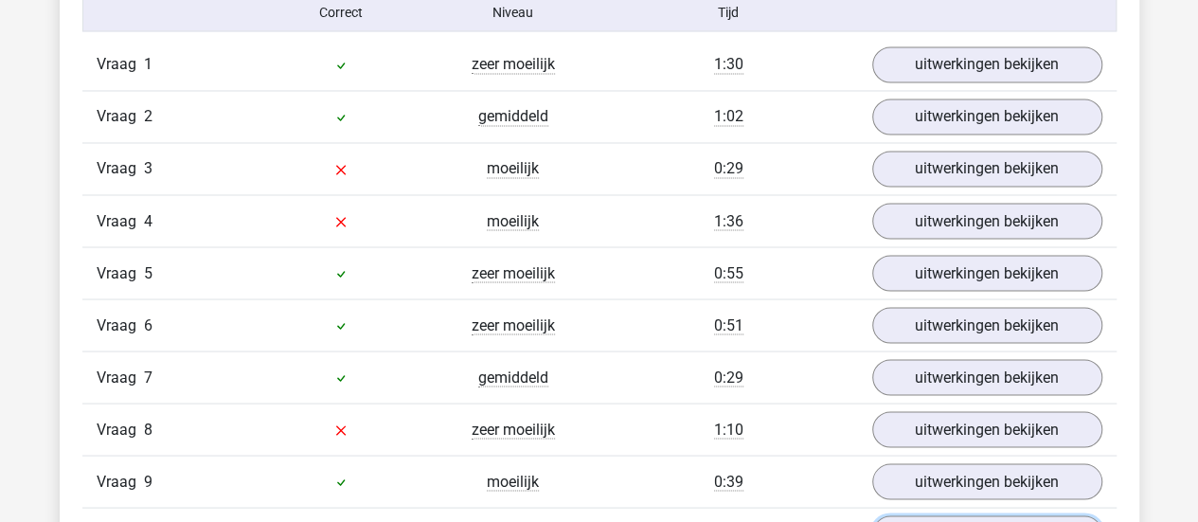
scroll to position [1569, 0]
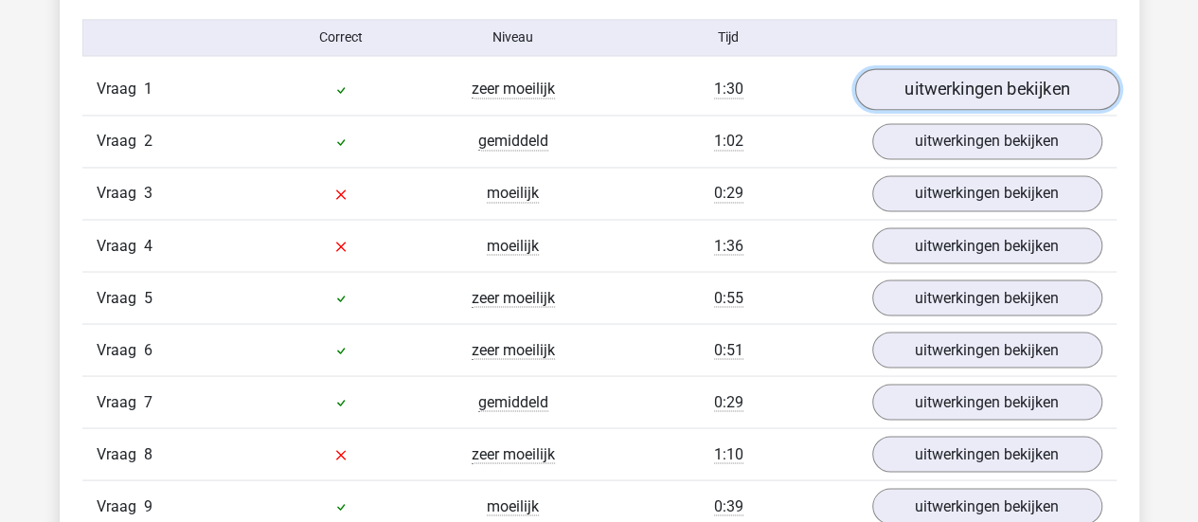
click at [888, 88] on link "uitwerkingen bekijken" at bounding box center [986, 89] width 264 height 42
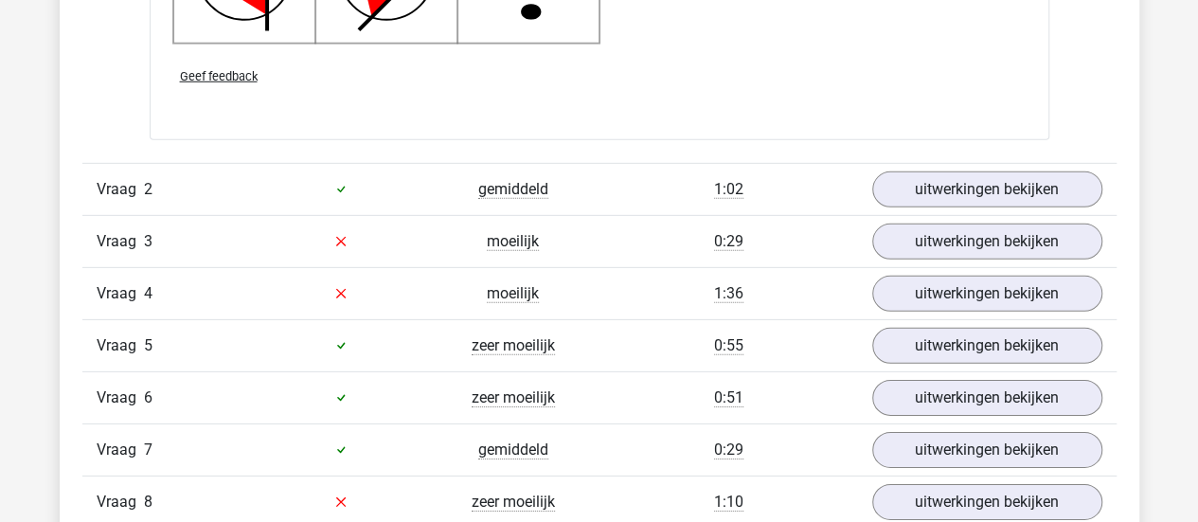
scroll to position [2779, 0]
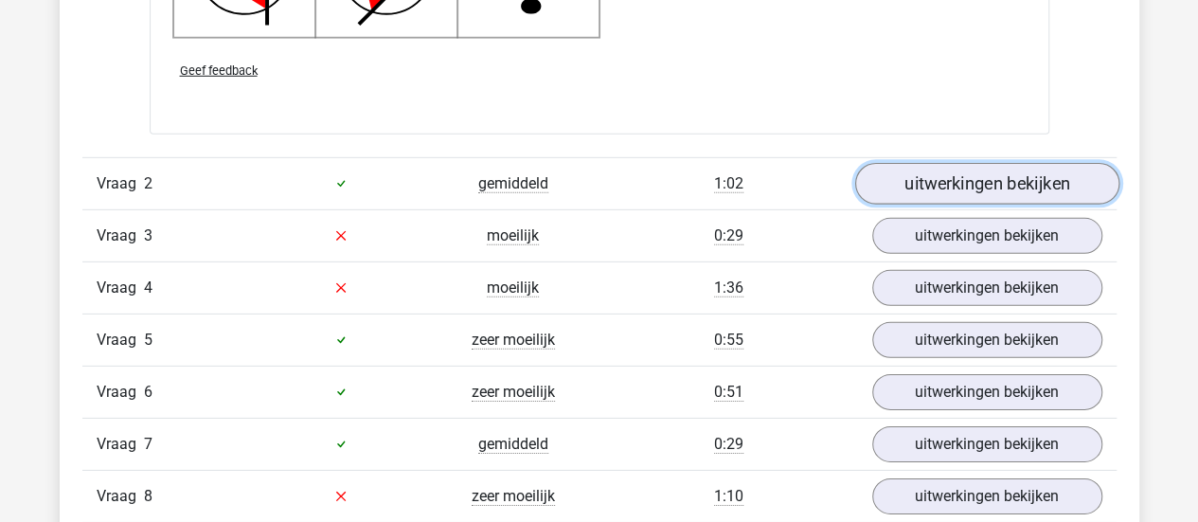
click at [918, 190] on link "uitwerkingen bekijken" at bounding box center [986, 184] width 264 height 42
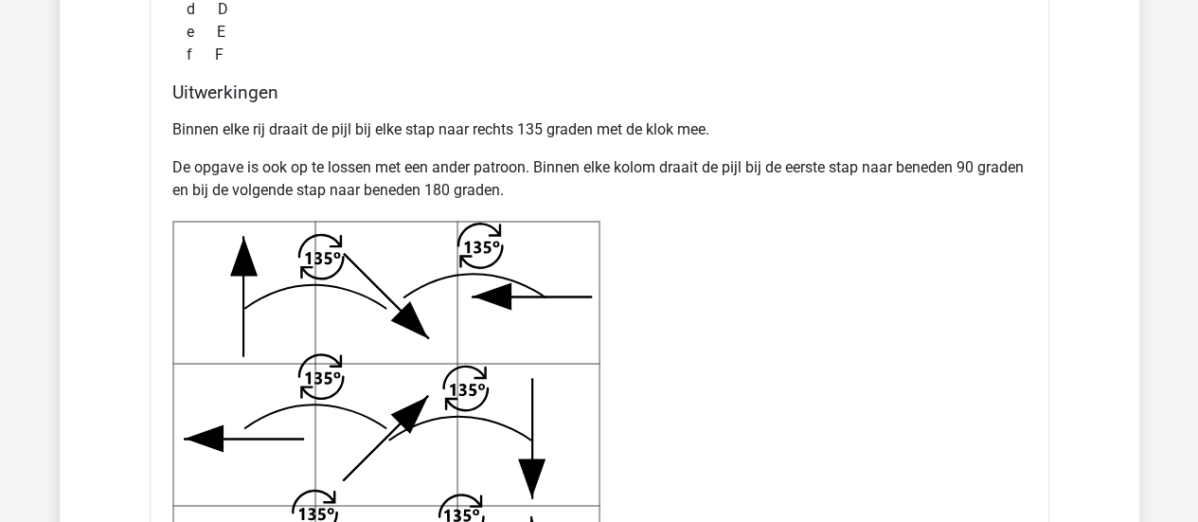
scroll to position [3549, 0]
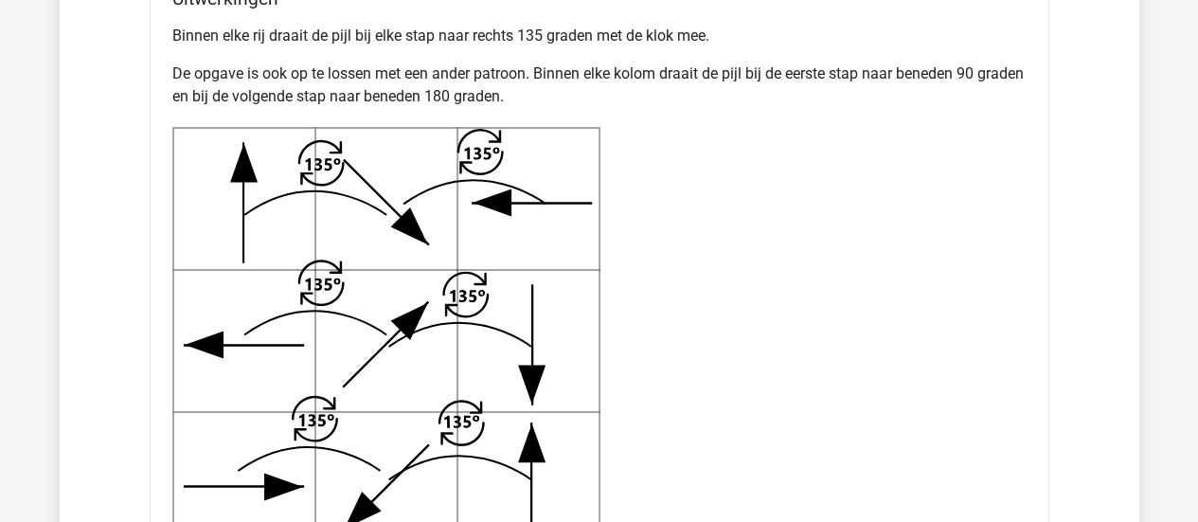
click at [739, 140] on div "Binnen elke rij draait de pijl bij elke stap naar rechts 135 graden met de klok…" at bounding box center [599, 289] width 854 height 545
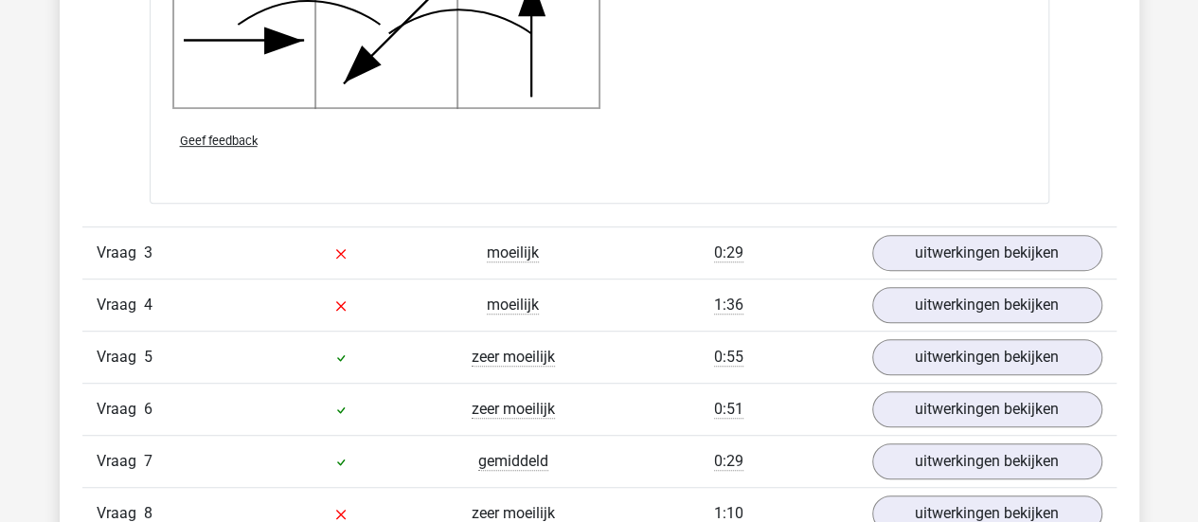
scroll to position [3996, 0]
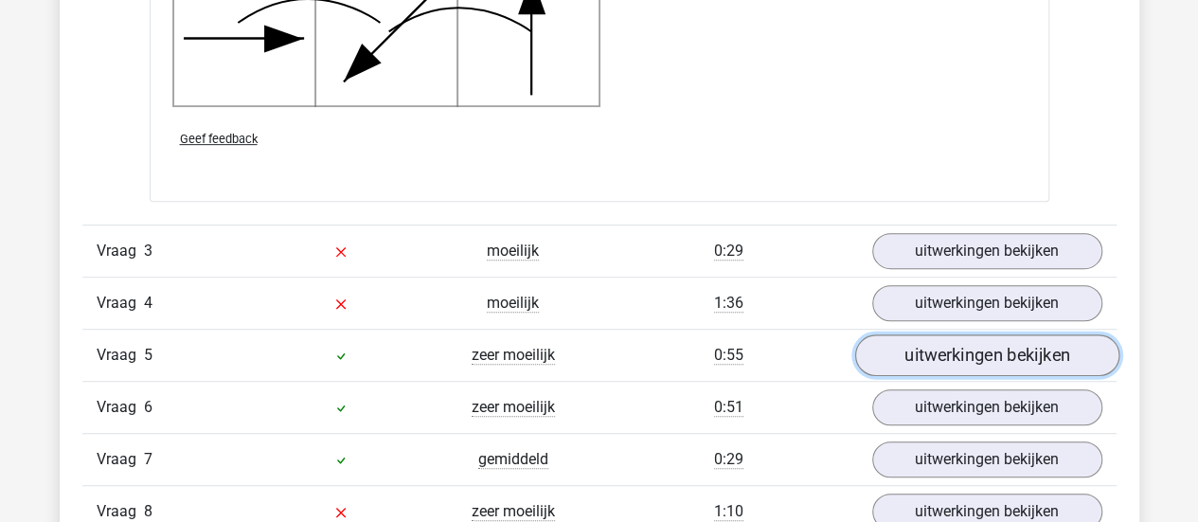
click at [901, 338] on link "uitwerkingen bekijken" at bounding box center [986, 355] width 264 height 42
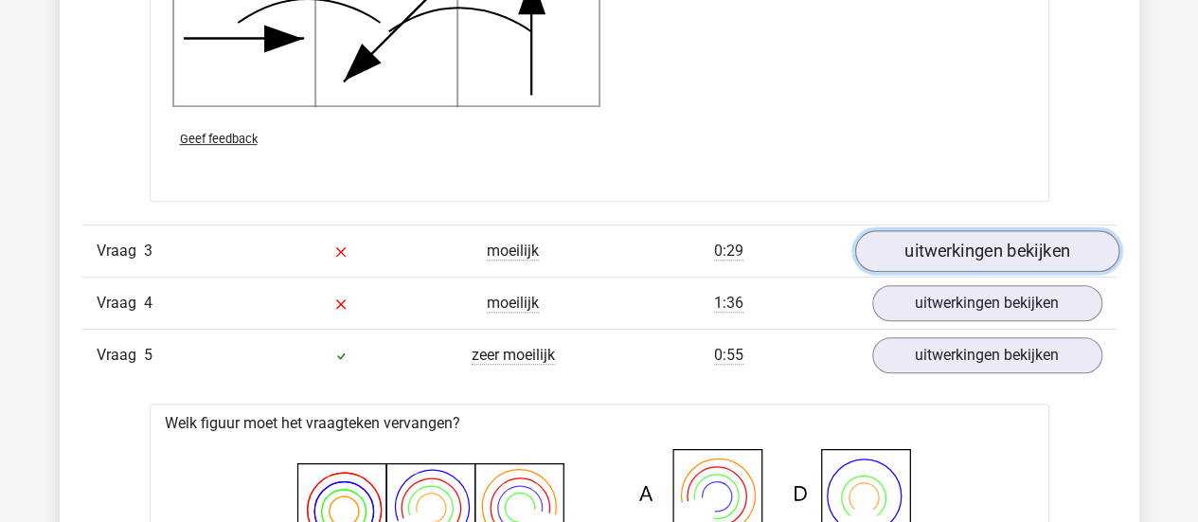
click at [921, 249] on link "uitwerkingen bekijken" at bounding box center [986, 251] width 264 height 42
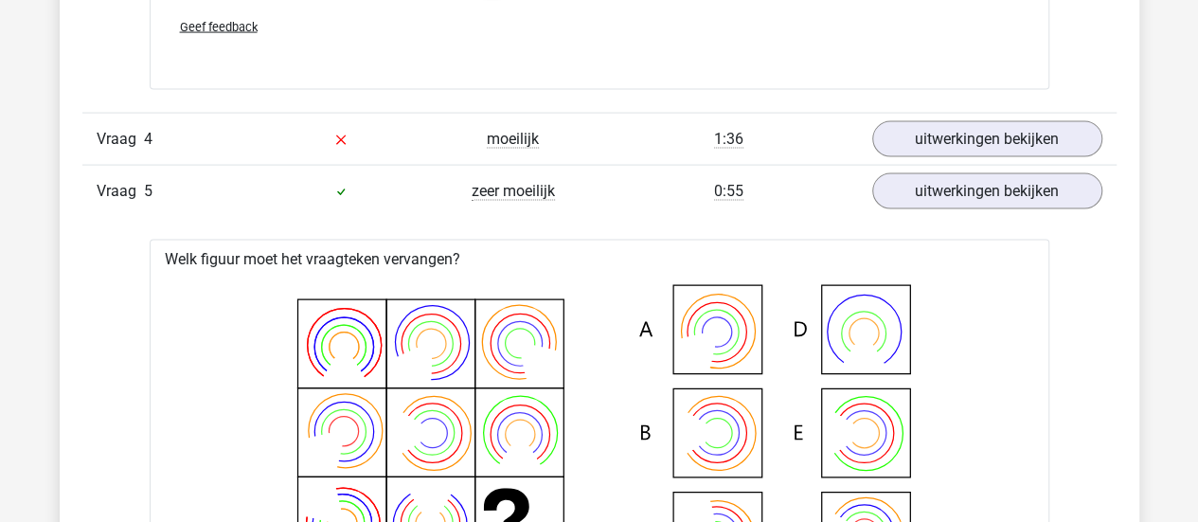
scroll to position [5550, 0]
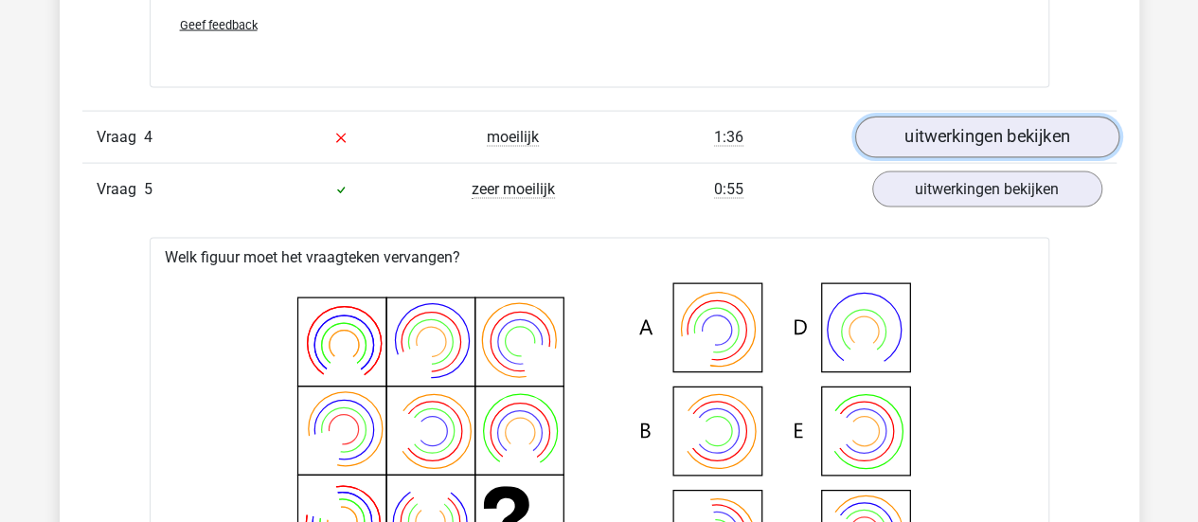
click at [882, 132] on link "uitwerkingen bekijken" at bounding box center [986, 137] width 264 height 42
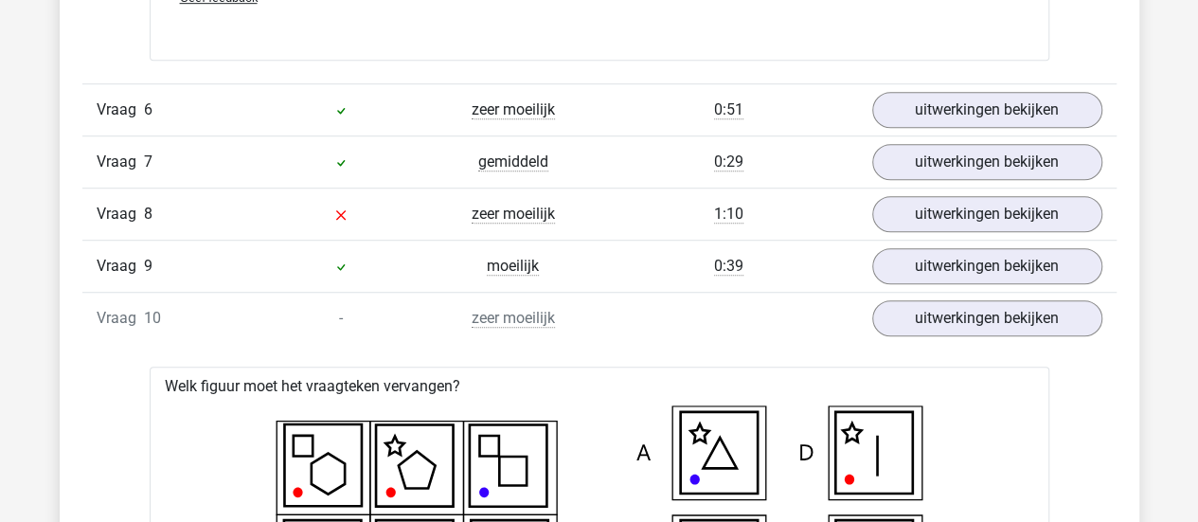
scroll to position [7752, 0]
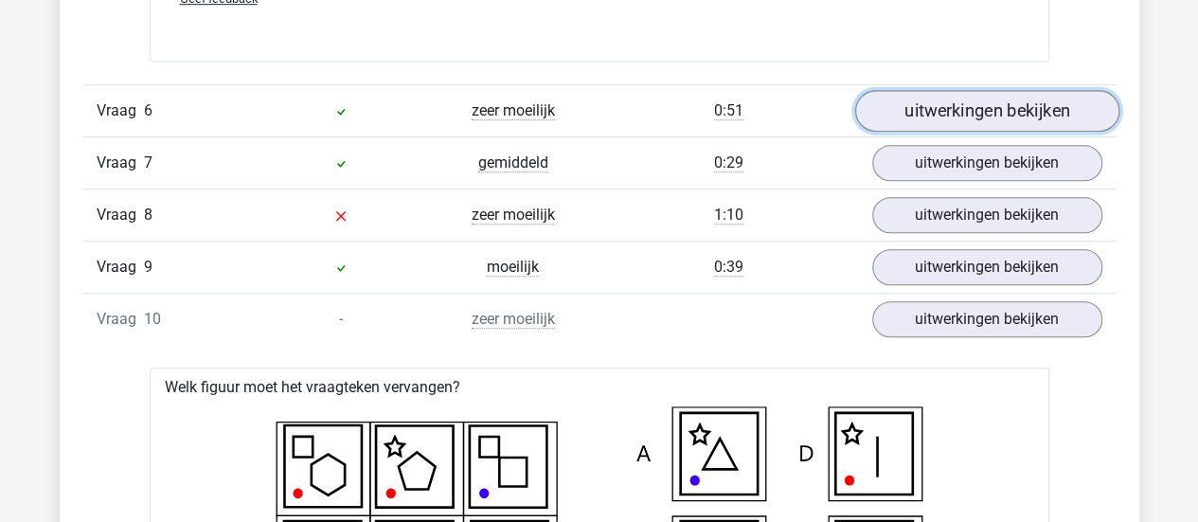
click at [884, 100] on link "uitwerkingen bekijken" at bounding box center [986, 112] width 264 height 42
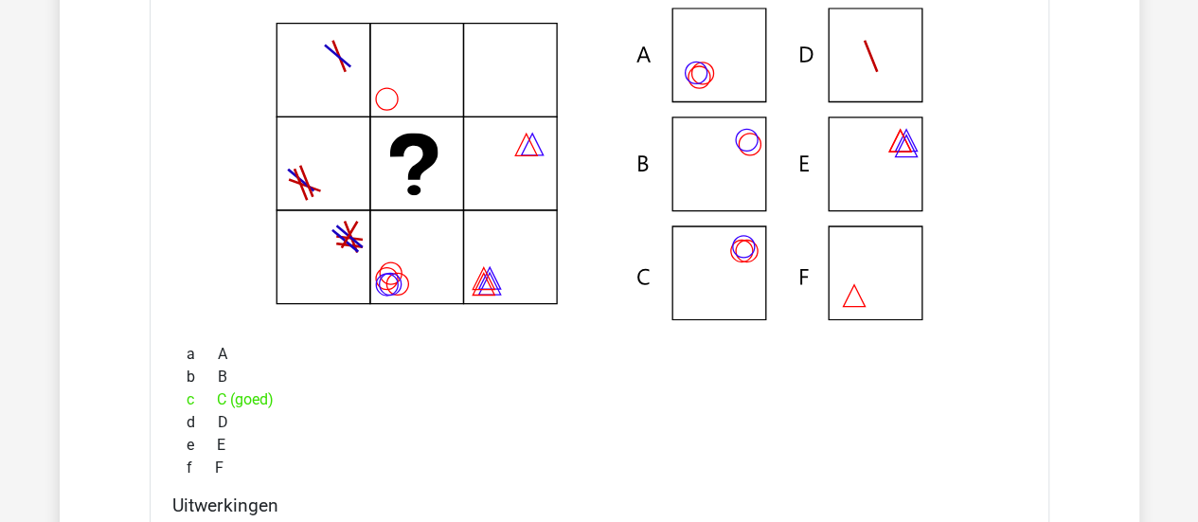
scroll to position [7929, 0]
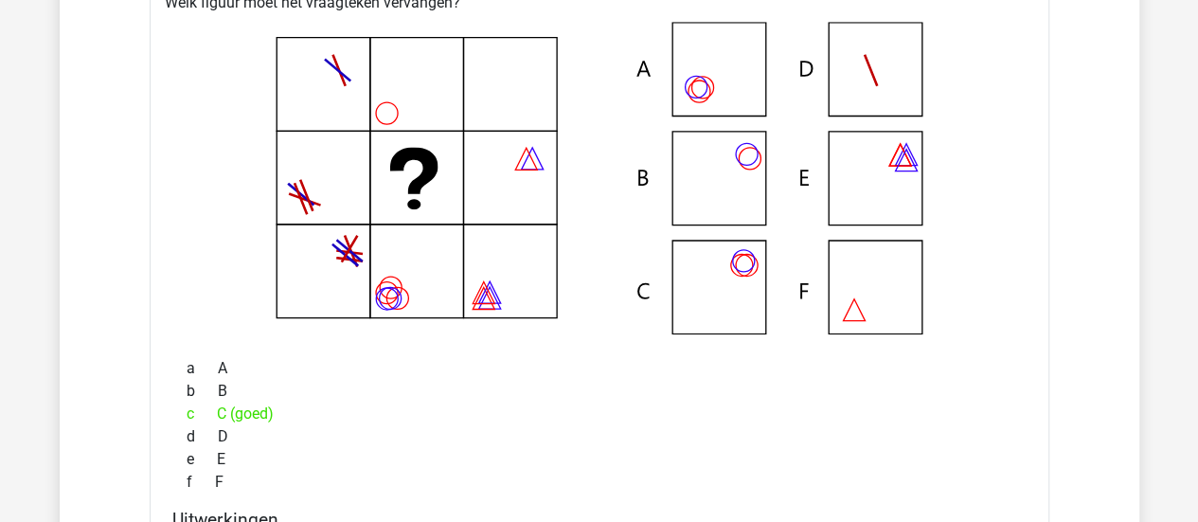
click at [597, 220] on icon at bounding box center [599, 178] width 839 height 312
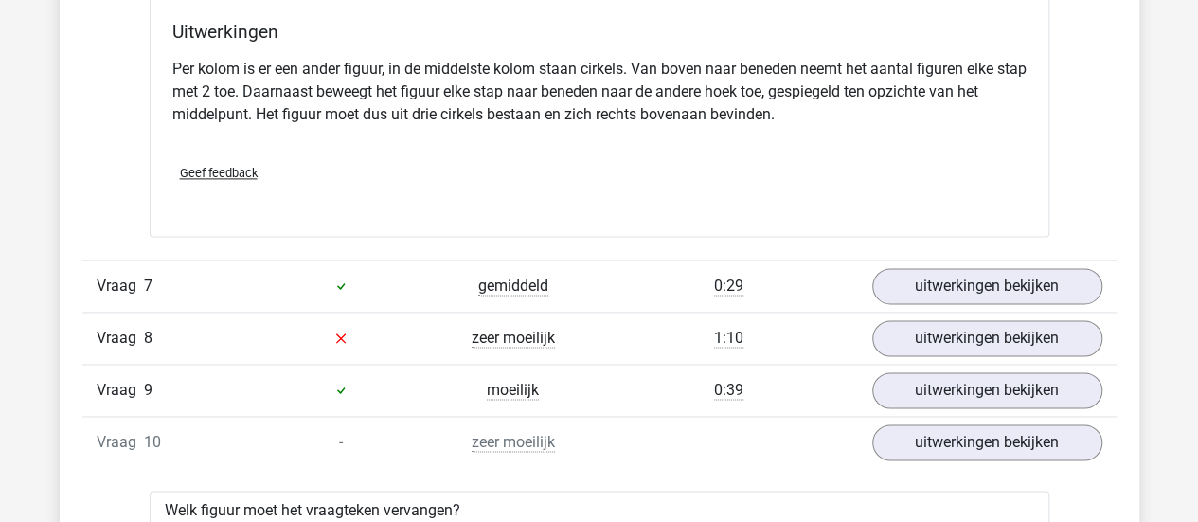
scroll to position [8422, 0]
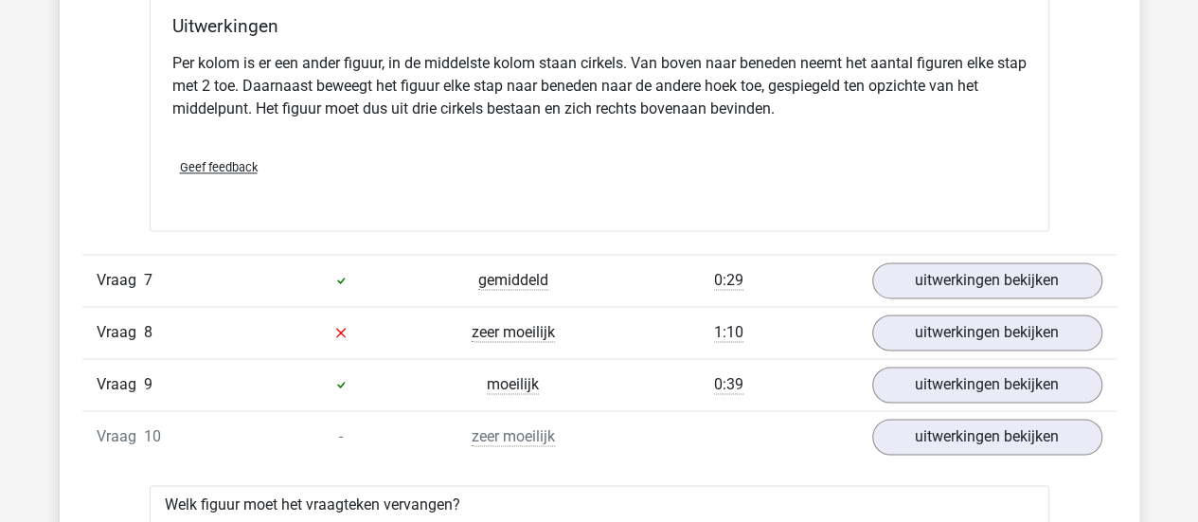
click at [566, 146] on div "Geef feedback" at bounding box center [599, 167] width 869 height 48
click at [573, 148] on div "Geef feedback" at bounding box center [599, 167] width 869 height 48
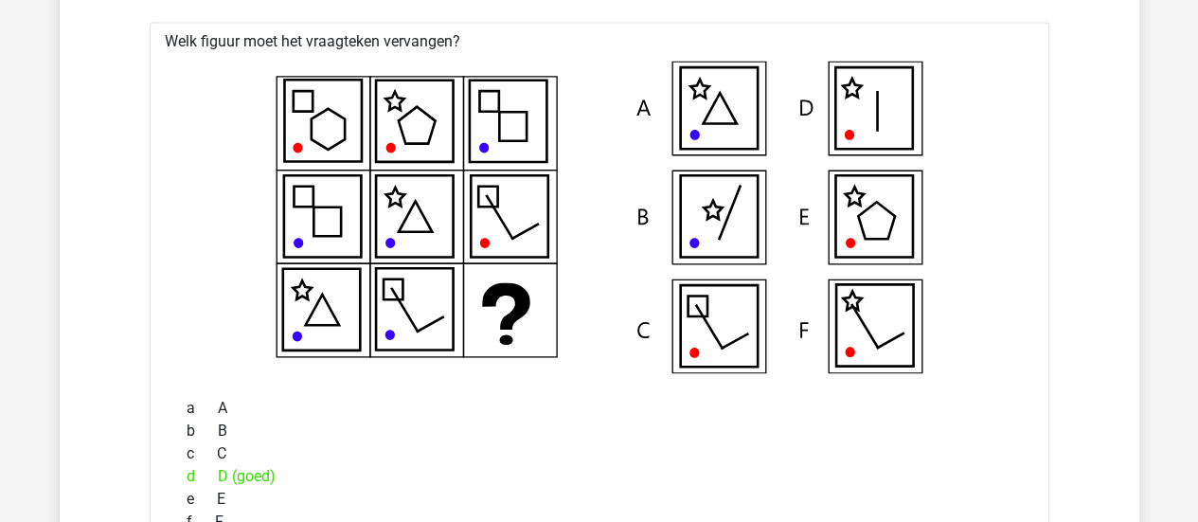
scroll to position [8896, 0]
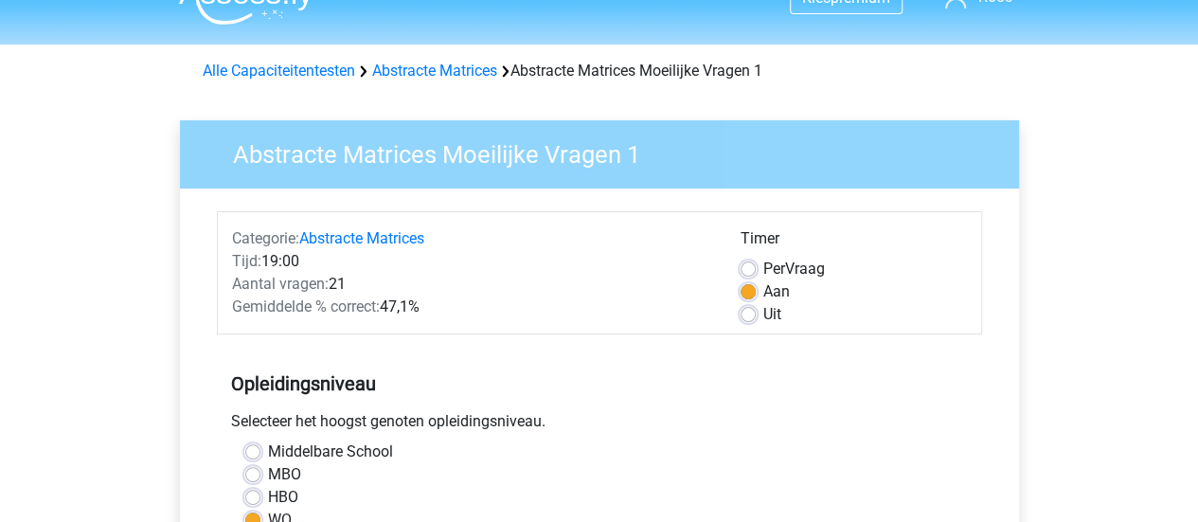
scroll to position [36, 0]
